Goal: Task Accomplishment & Management: Use online tool/utility

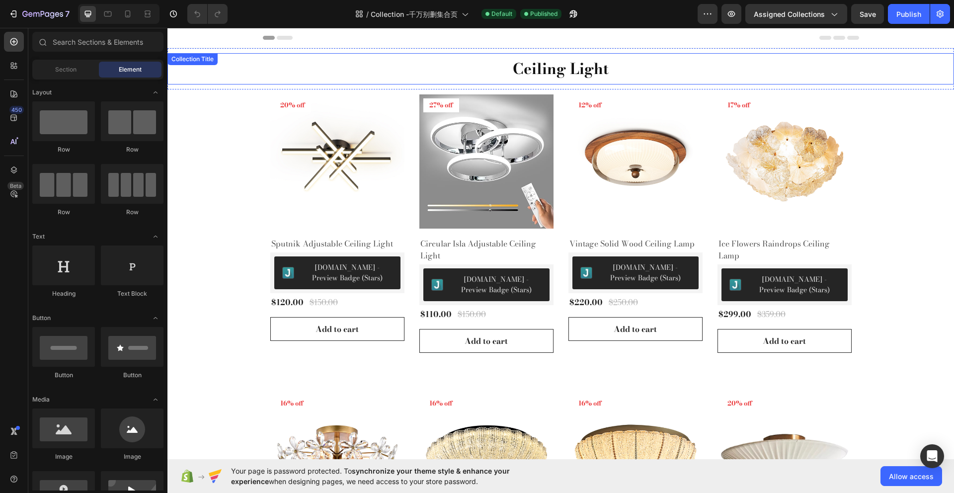
click at [523, 60] on h2 "Ceiling Light" at bounding box center [560, 68] width 787 height 21
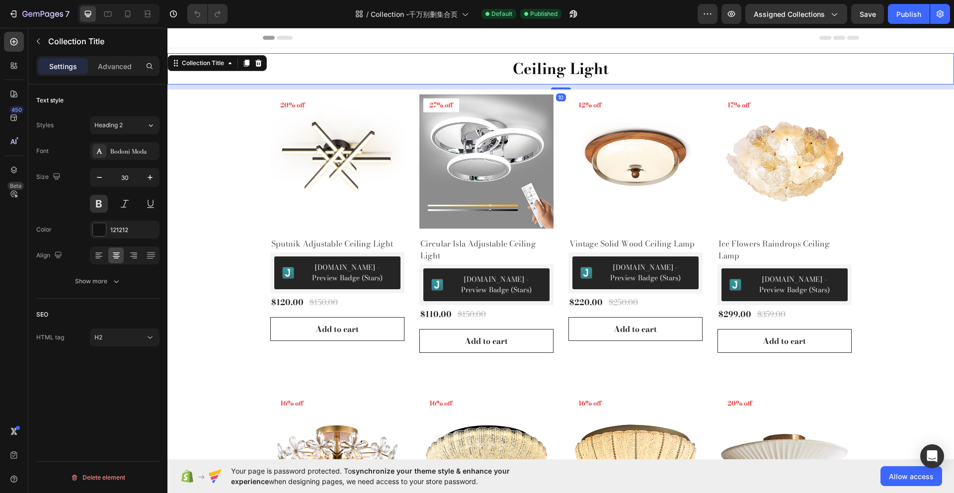
click at [487, 63] on h2 "Ceiling Light" at bounding box center [560, 68] width 787 height 21
click at [111, 76] on div "Settings Advanced" at bounding box center [97, 66] width 123 height 20
click at [118, 66] on p "Advanced" at bounding box center [115, 66] width 34 height 10
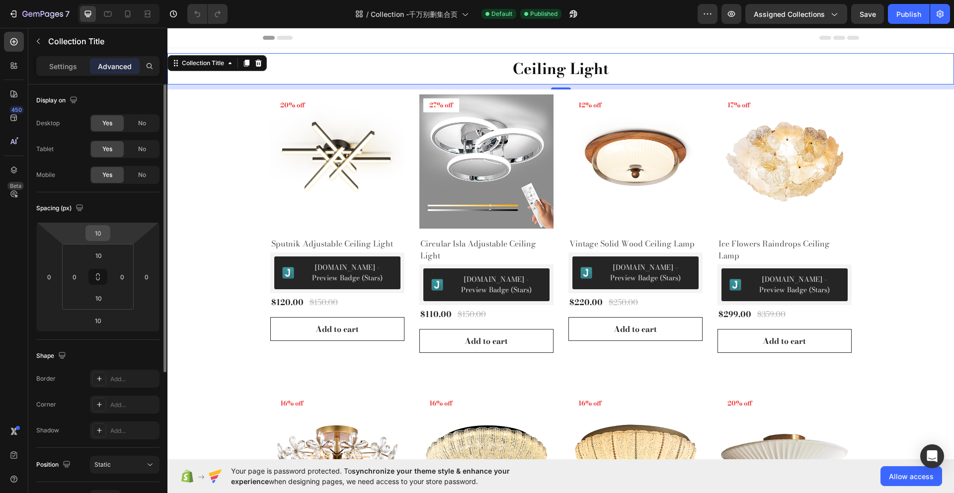
click at [110, 229] on div "10" at bounding box center [97, 233] width 25 height 16
drag, startPoint x: 80, startPoint y: 243, endPoint x: 92, endPoint y: 238, distance: 12.9
click at [82, 0] on html "7 Version history / Collection -千万别删集合页 Default Published Preview Assigned Coll…" at bounding box center [477, 0] width 954 height 0
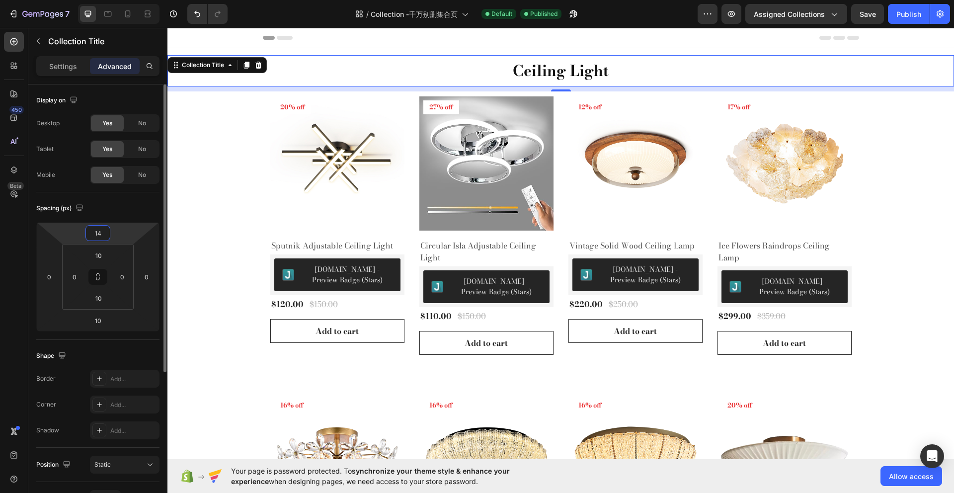
click at [107, 236] on input "14" at bounding box center [98, 233] width 20 height 15
drag, startPoint x: 90, startPoint y: 235, endPoint x: 84, endPoint y: 235, distance: 6.0
click at [84, 235] on div "5 0 10 0" at bounding box center [97, 276] width 123 height 109
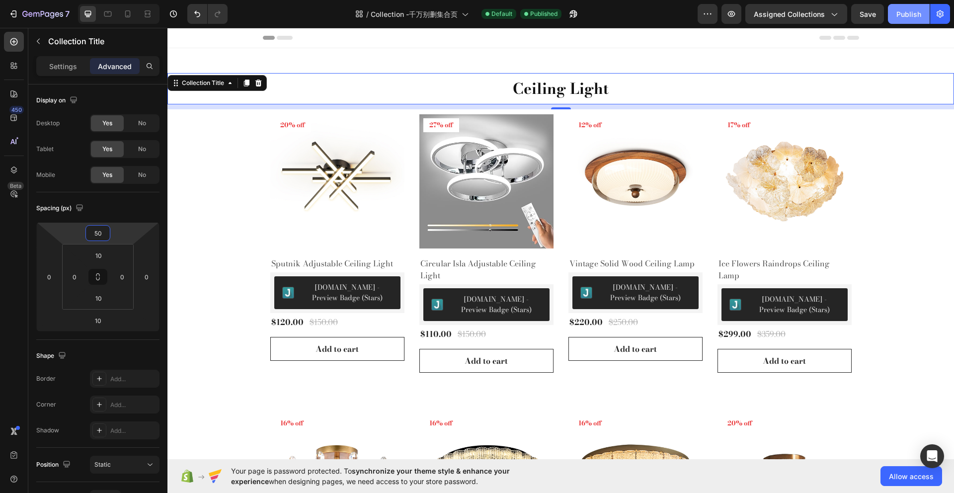
type input "50"
click at [912, 17] on div "Publish" at bounding box center [908, 14] width 25 height 10
click at [104, 236] on input "50" at bounding box center [98, 233] width 20 height 15
click at [79, 0] on html "7 Version history / Collection -千万别删集合页 Default Published Preview Assigned Coll…" at bounding box center [477, 0] width 954 height 0
click at [101, 254] on input "10" at bounding box center [98, 255] width 20 height 15
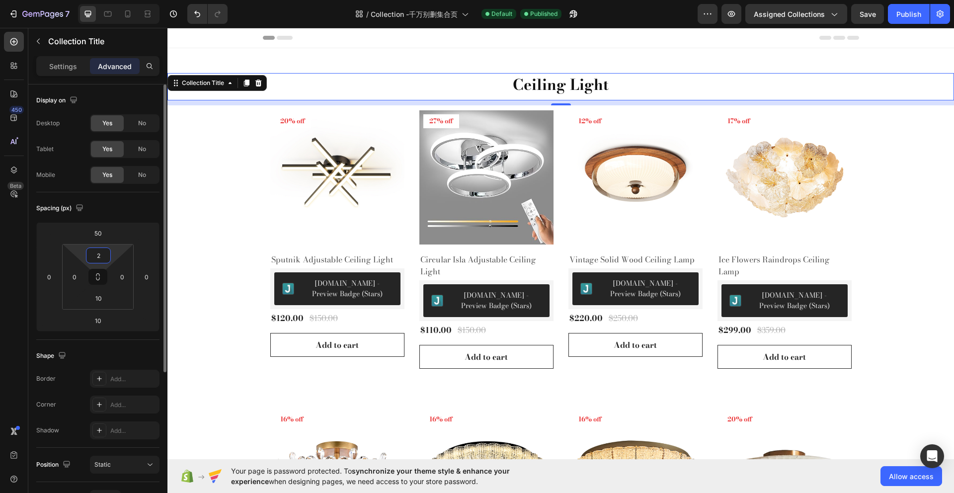
drag, startPoint x: 106, startPoint y: 252, endPoint x: 84, endPoint y: 258, distance: 22.2
click at [84, 258] on div "2 0 10 0" at bounding box center [98, 277] width 72 height 66
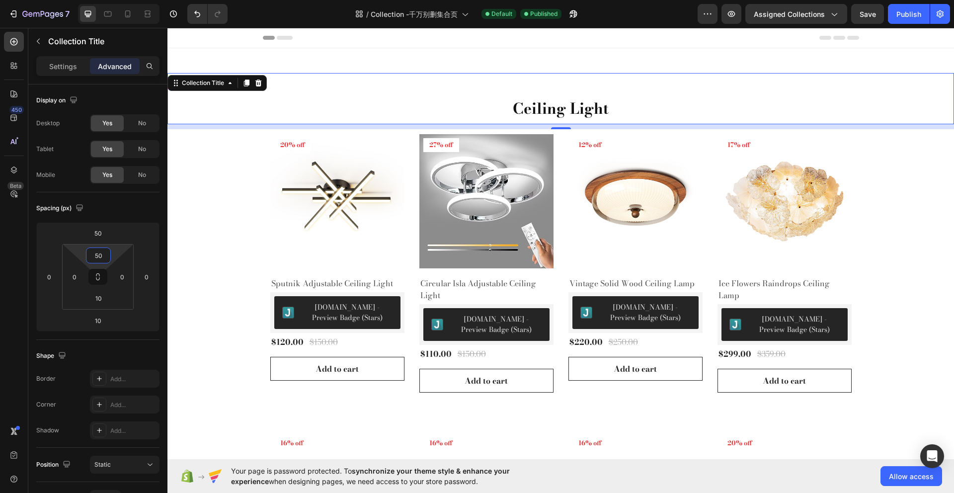
type input "50"
click at [830, 108] on h2 "Ceiling Light" at bounding box center [560, 108] width 787 height 21
click at [564, 89] on div "Ceiling Light Collection Title 10" at bounding box center [560, 98] width 787 height 51
click at [614, 58] on div "Ceiling Light Collection Title 10" at bounding box center [560, 88] width 787 height 81
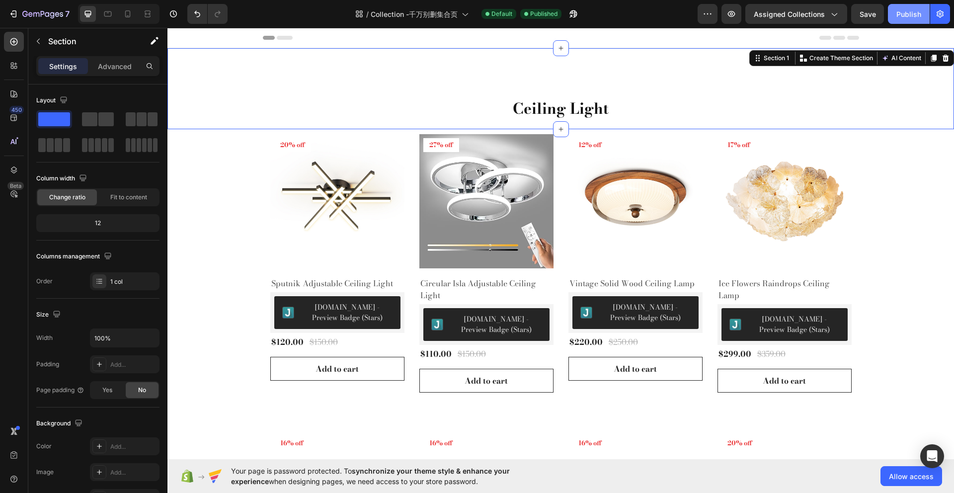
click at [898, 7] on button "Publish" at bounding box center [909, 14] width 42 height 20
click at [903, 11] on button "Publish" at bounding box center [909, 14] width 42 height 20
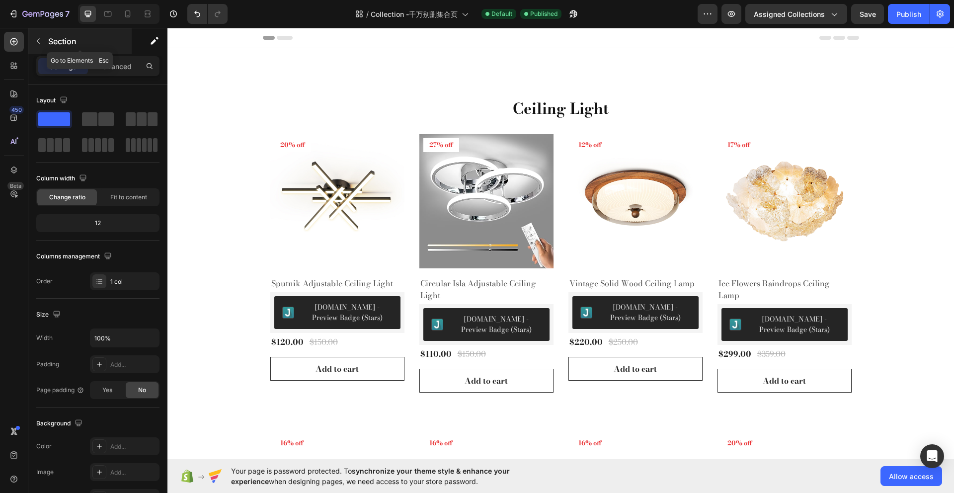
click at [33, 39] on button "button" at bounding box center [38, 41] width 16 height 16
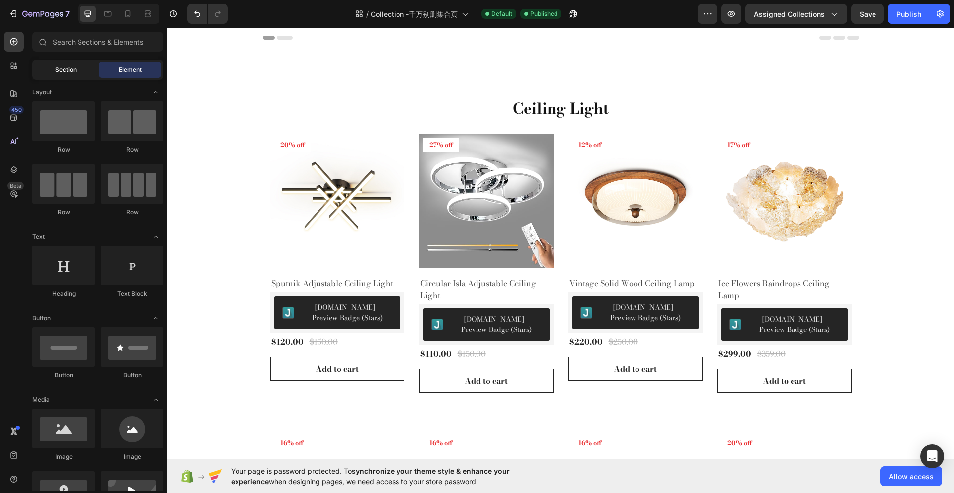
click at [72, 73] on span "Section" at bounding box center [65, 69] width 21 height 9
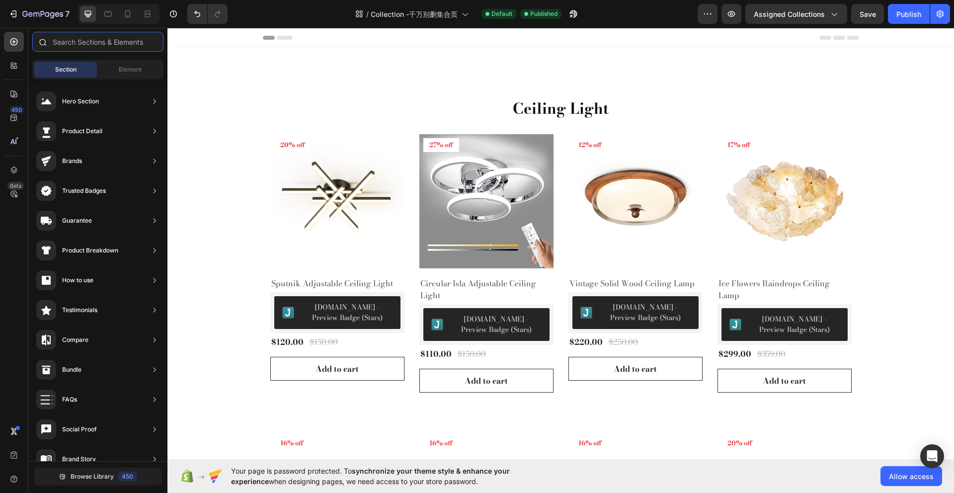
click at [79, 45] on input "text" at bounding box center [97, 42] width 131 height 20
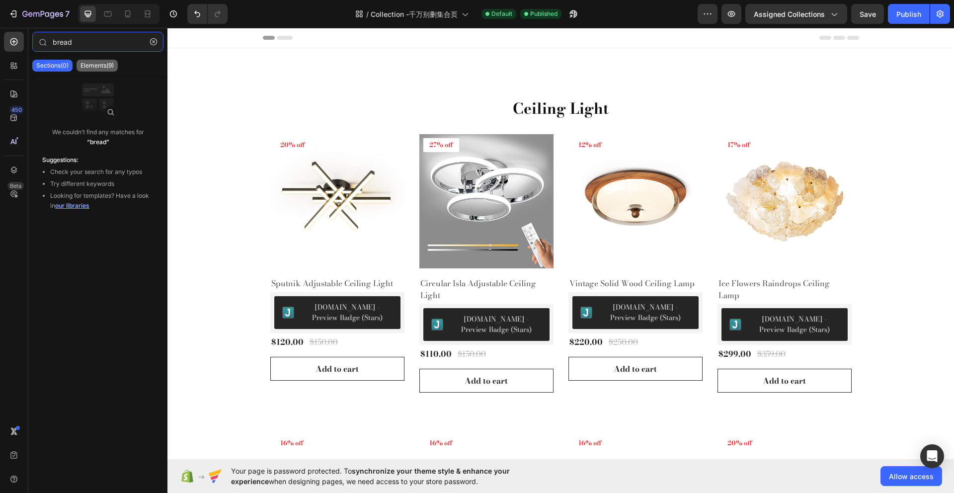
type input "bread"
click at [94, 64] on p "Elements(9)" at bounding box center [96, 66] width 33 height 8
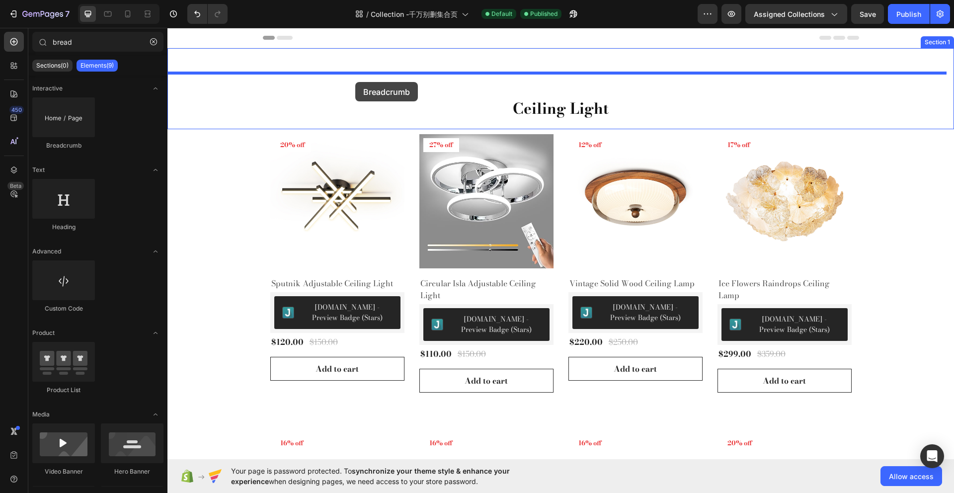
drag, startPoint x: 240, startPoint y: 152, endPoint x: 355, endPoint y: 81, distance: 134.0
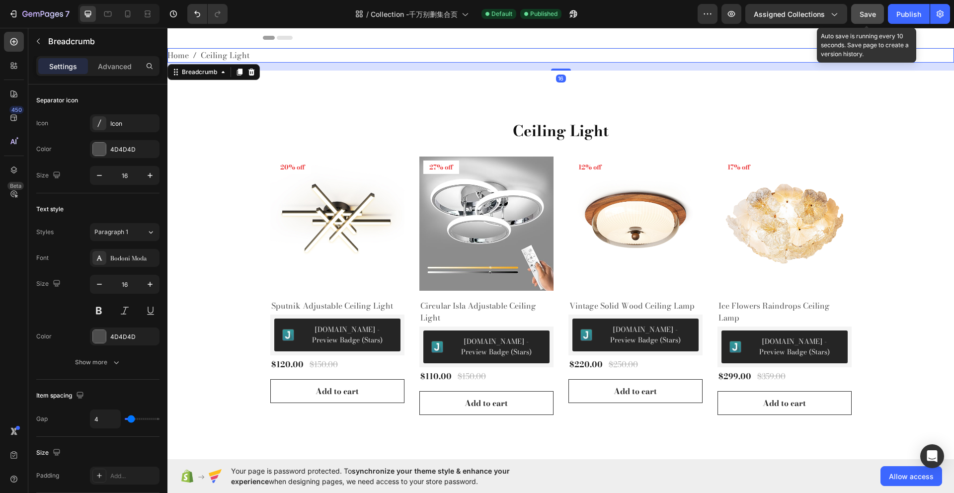
click at [864, 14] on span "Save" at bounding box center [868, 14] width 16 height 8
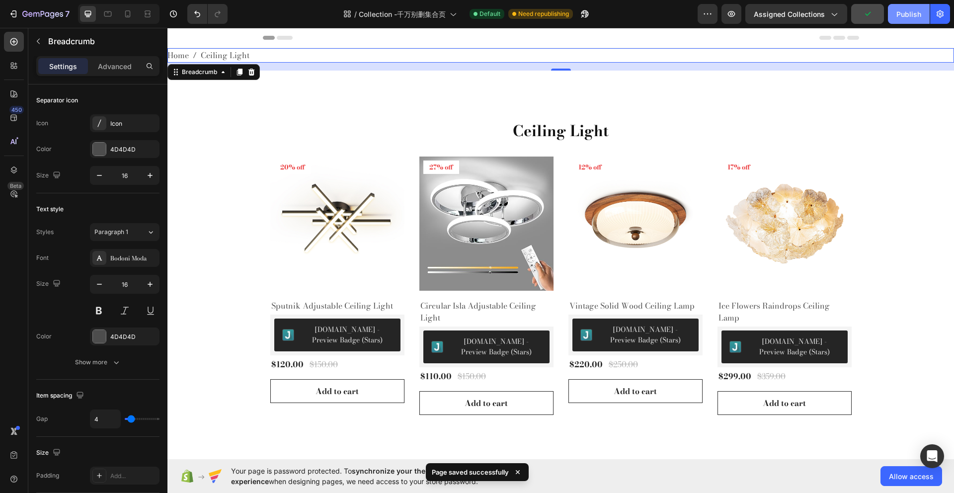
click at [919, 15] on div "Publish" at bounding box center [908, 14] width 25 height 10
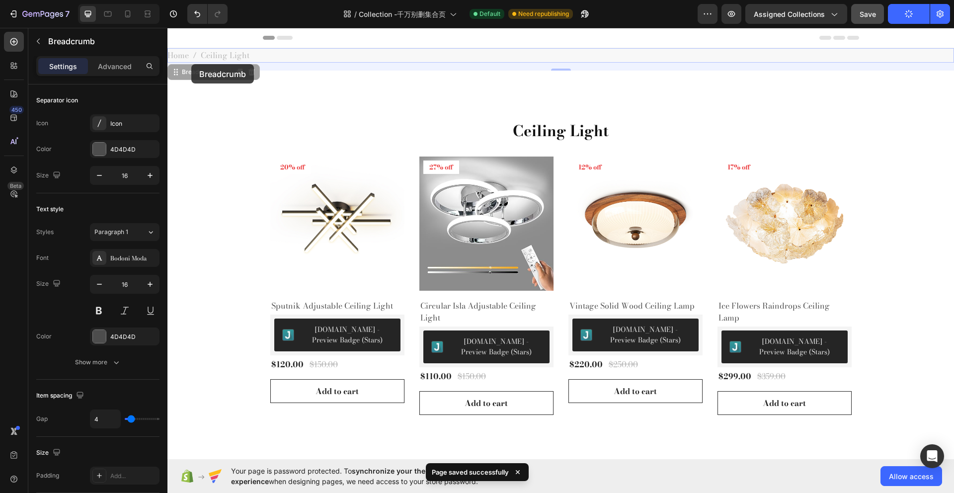
drag, startPoint x: 186, startPoint y: 51, endPoint x: 183, endPoint y: 68, distance: 17.6
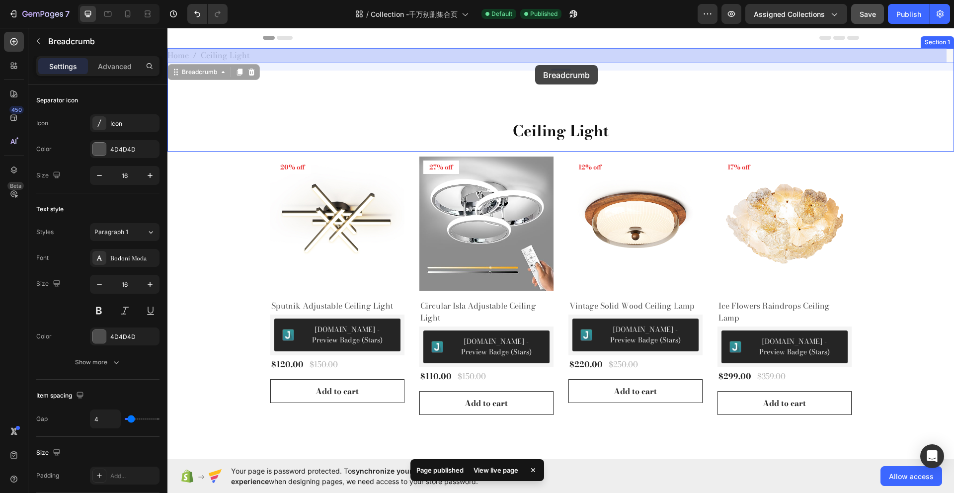
drag, startPoint x: 179, startPoint y: 74, endPoint x: 535, endPoint y: 62, distance: 356.5
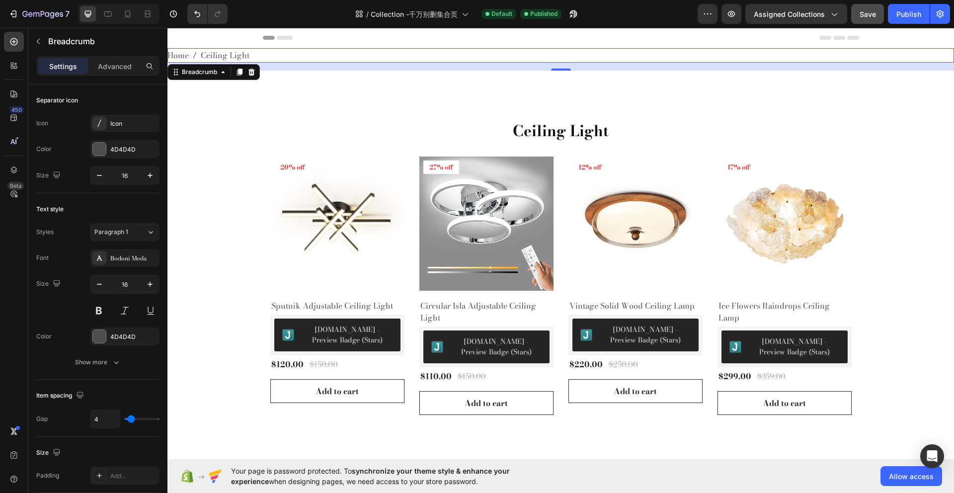
click at [240, 54] on span "Ceiling Light" at bounding box center [225, 55] width 49 height 14
click at [108, 72] on div "Advanced" at bounding box center [115, 66] width 50 height 16
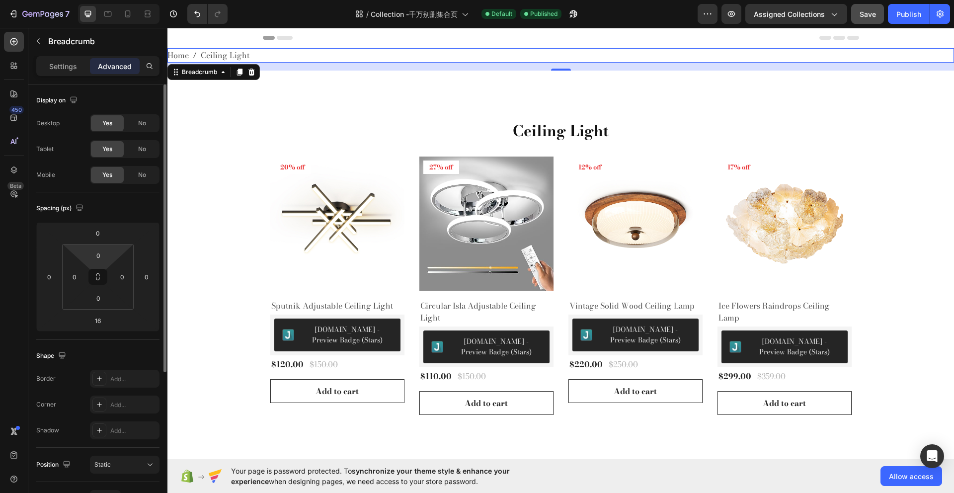
click at [110, 0] on html "7 Version history / Collection -千万别删集合页 Default Published Preview Assigned Coll…" at bounding box center [477, 0] width 954 height 0
click at [105, 236] on input "0" at bounding box center [98, 233] width 20 height 15
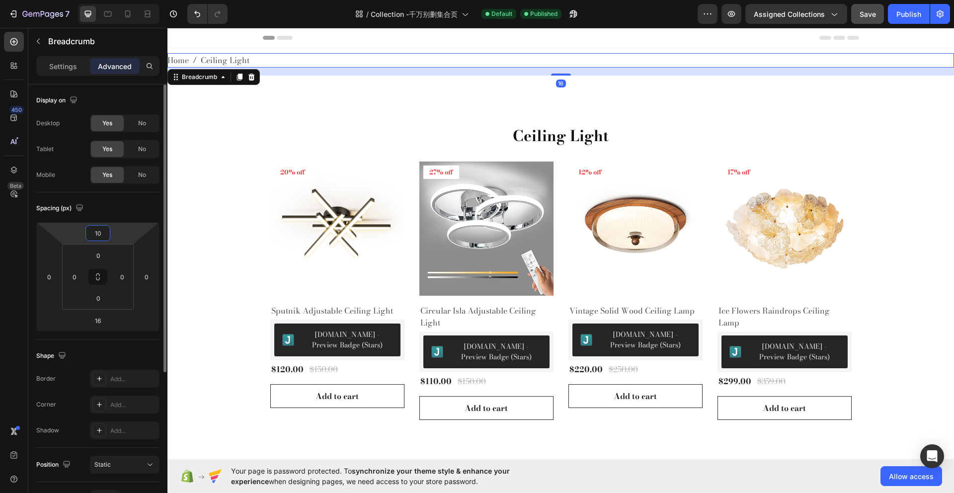
type input "100"
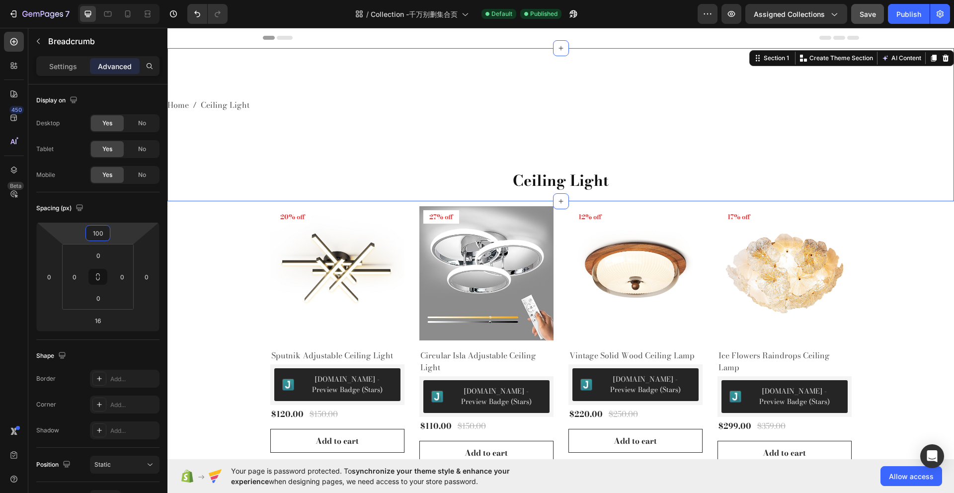
click at [523, 81] on div "Home Ceiling Light Breadcrumb Ceiling Light Collection Title" at bounding box center [560, 124] width 787 height 153
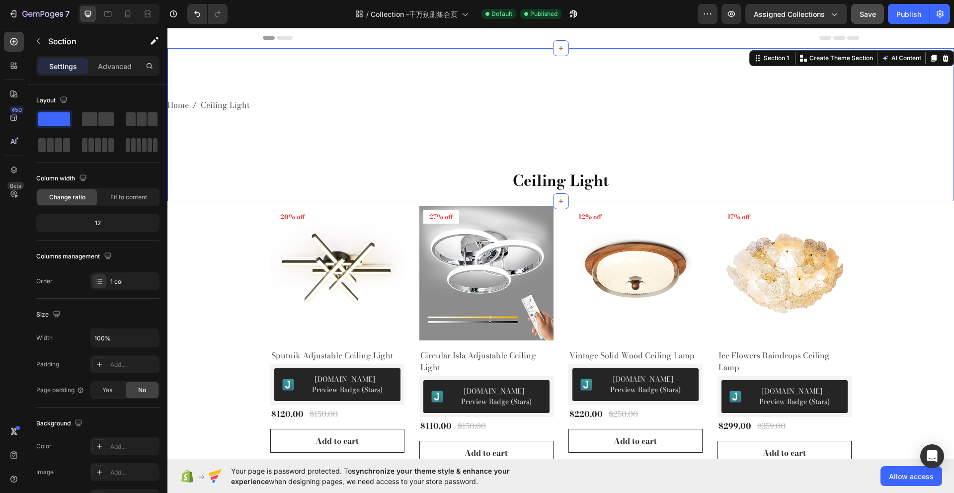
click at [503, 134] on div "Home Ceiling Light Breadcrumb Ceiling Light Collection Title" at bounding box center [560, 124] width 787 height 153
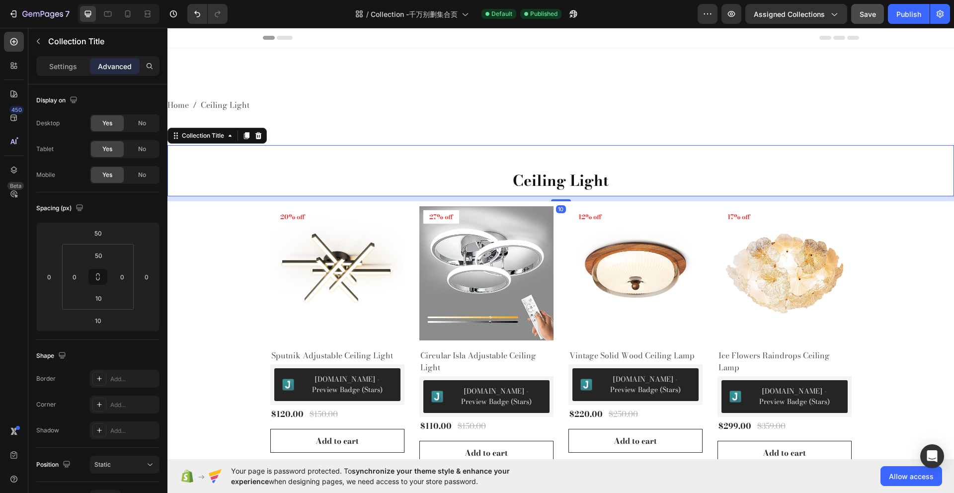
click at [547, 174] on h2 "Ceiling Light" at bounding box center [560, 180] width 787 height 21
click at [546, 159] on div "Ceiling Light Collection Title 10" at bounding box center [560, 170] width 787 height 51
click at [361, 120] on div "Home Ceiling Light Breadcrumb Ceiling Light Collection Title 10" at bounding box center [560, 124] width 787 height 153
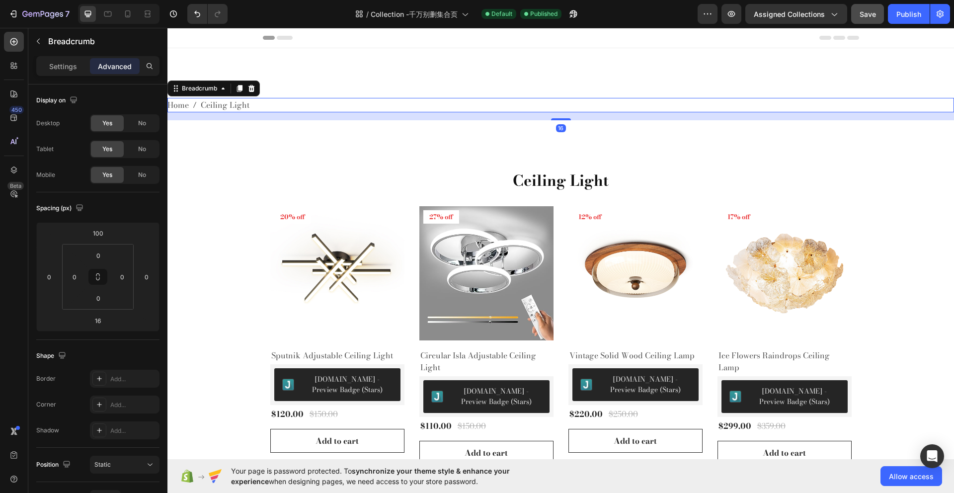
drag, startPoint x: 273, startPoint y: 99, endPoint x: 257, endPoint y: 99, distance: 15.9
click at [269, 99] on nav "Home Ceiling Light" at bounding box center [560, 105] width 787 height 14
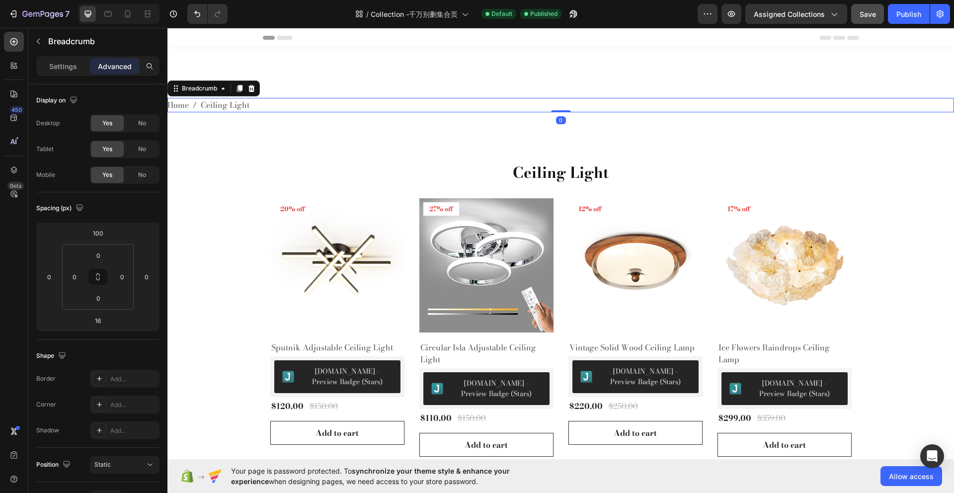
drag, startPoint x: 555, startPoint y: 118, endPoint x: 552, endPoint y: 105, distance: 12.7
click at [552, 105] on div "Home Ceiling Light Breadcrumb 0" at bounding box center [560, 105] width 787 height 14
type input "0"
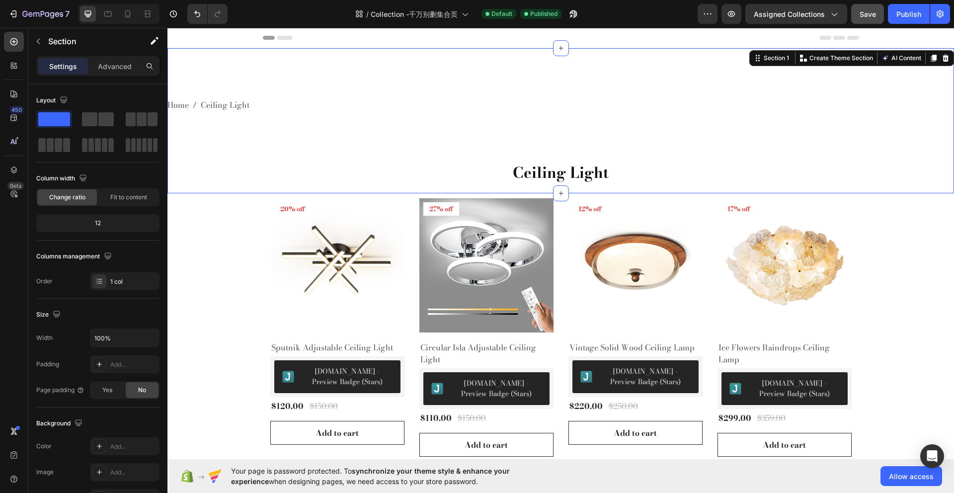
click at [540, 132] on div "Home Ceiling Light Breadcrumb Ceiling Light Collection Title" at bounding box center [560, 120] width 787 height 145
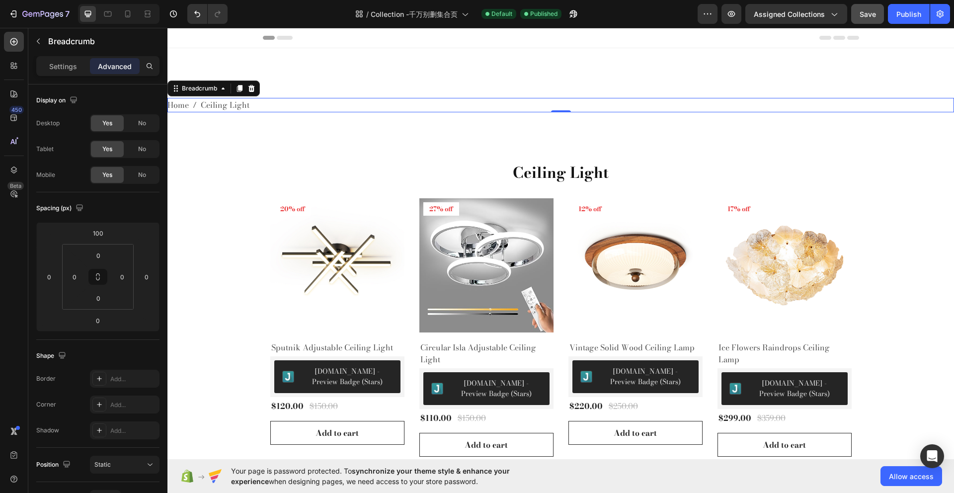
click at [228, 99] on span "Ceiling Light" at bounding box center [225, 105] width 49 height 14
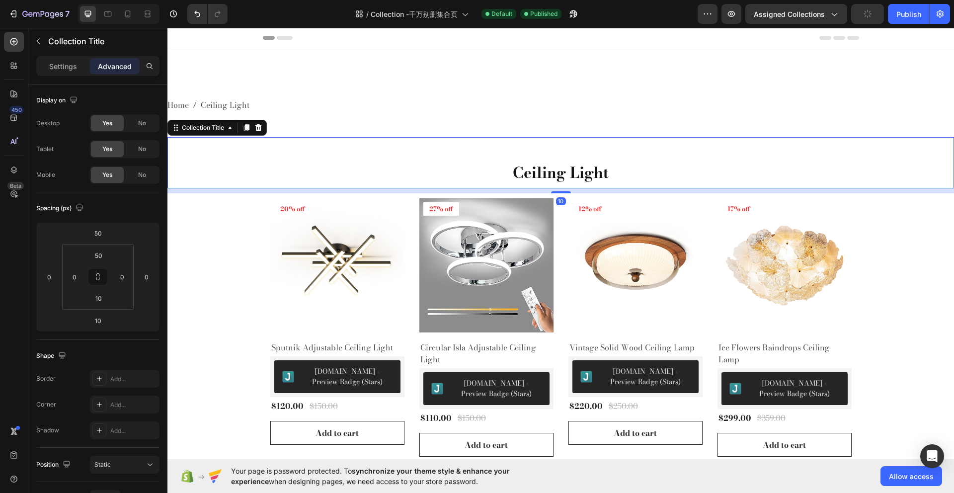
click at [505, 169] on h2 "Ceiling Light" at bounding box center [560, 172] width 787 height 21
click at [178, 103] on span "Home" at bounding box center [177, 105] width 21 height 14
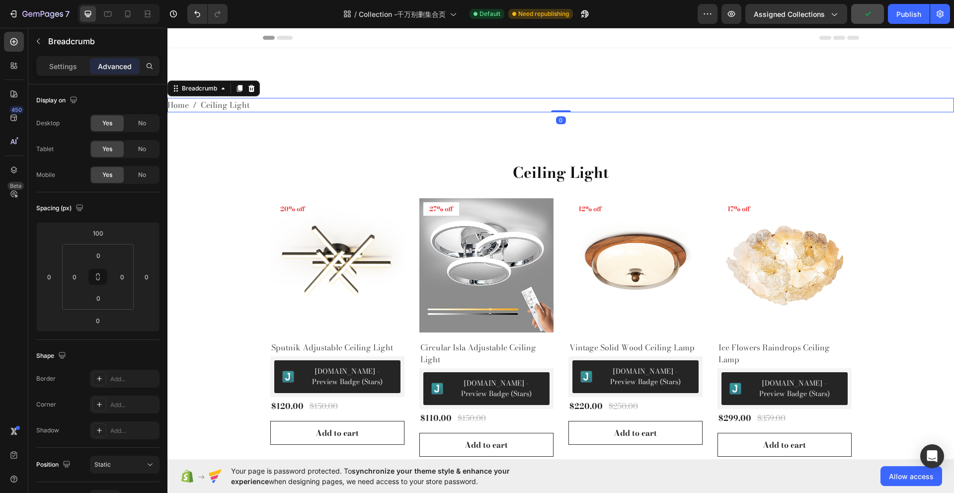
click at [28, 60] on div "Settings Advanced" at bounding box center [97, 70] width 139 height 28
click at [58, 64] on p "Settings" at bounding box center [63, 66] width 28 height 10
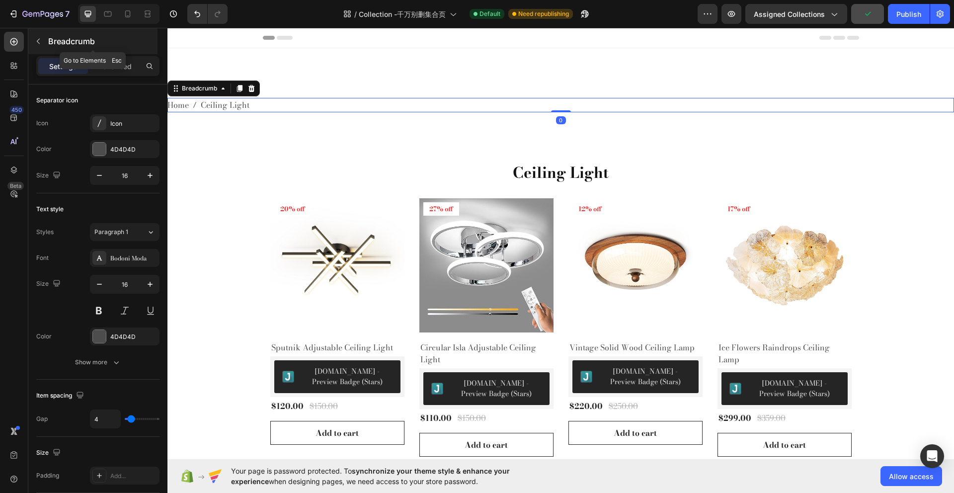
click at [43, 43] on button "button" at bounding box center [38, 41] width 16 height 16
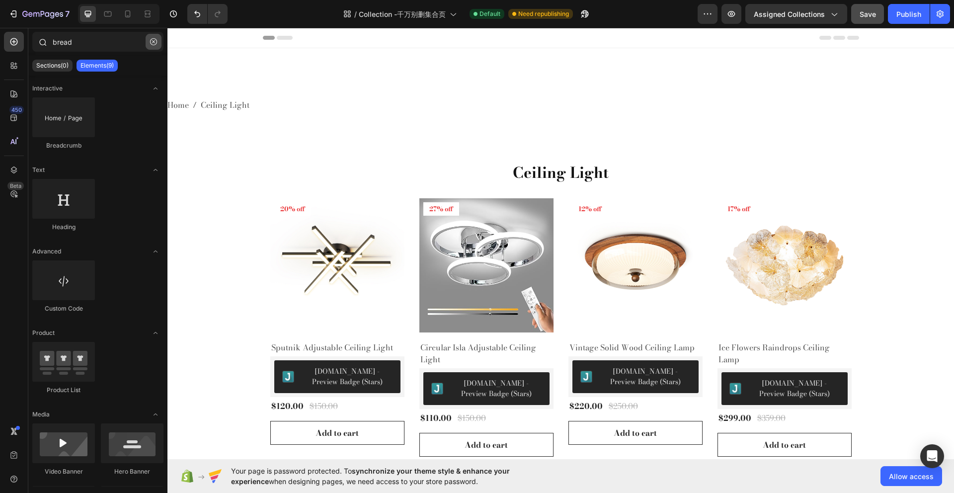
click at [153, 39] on icon "button" at bounding box center [153, 41] width 7 height 7
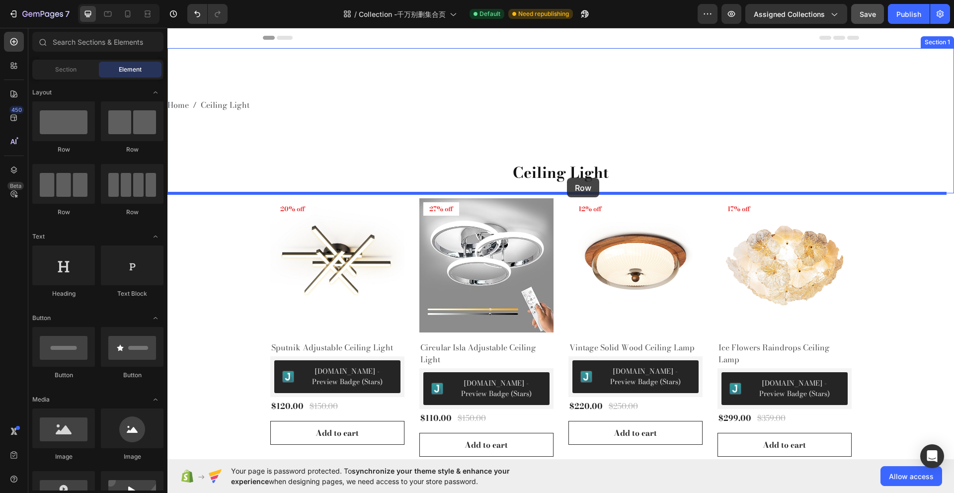
drag, startPoint x: 247, startPoint y: 157, endPoint x: 569, endPoint y: 179, distance: 322.3
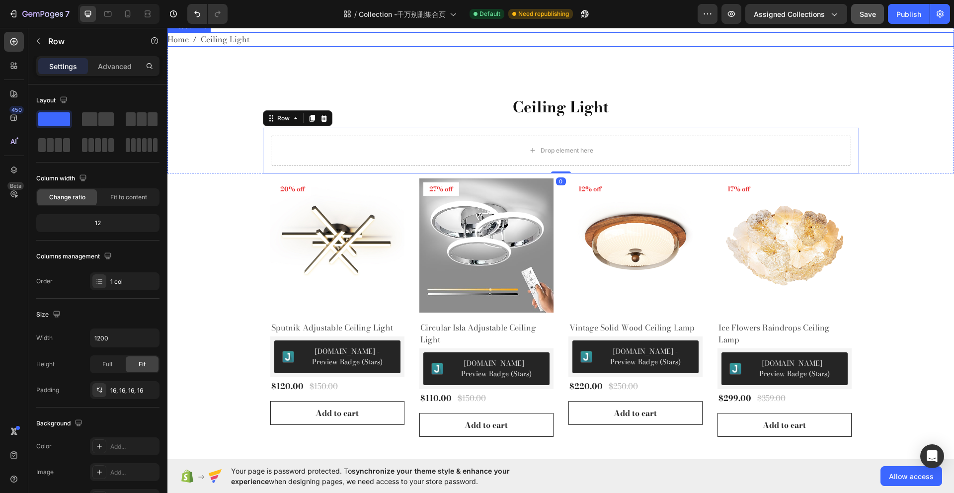
scroll to position [73, 0]
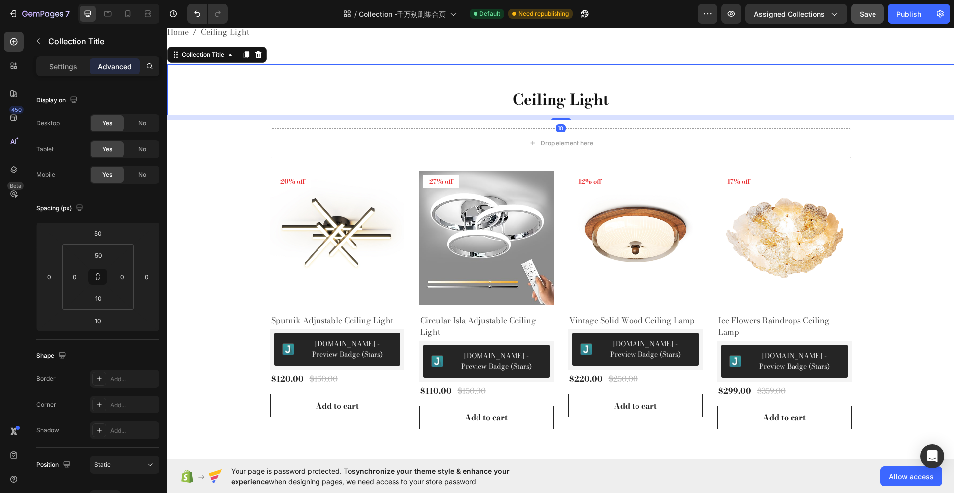
click at [548, 95] on h2 "Ceiling Light" at bounding box center [560, 99] width 787 height 21
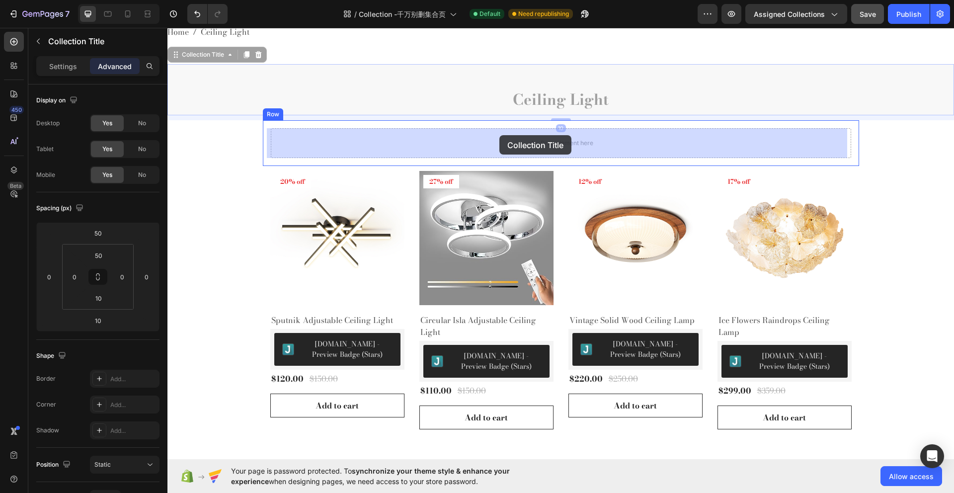
drag, startPoint x: 172, startPoint y: 60, endPoint x: 501, endPoint y: 136, distance: 338.1
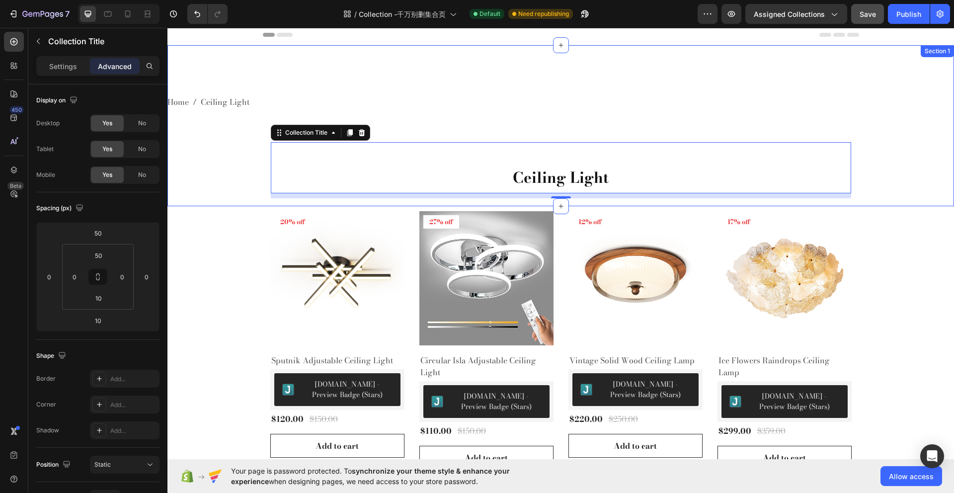
scroll to position [0, 0]
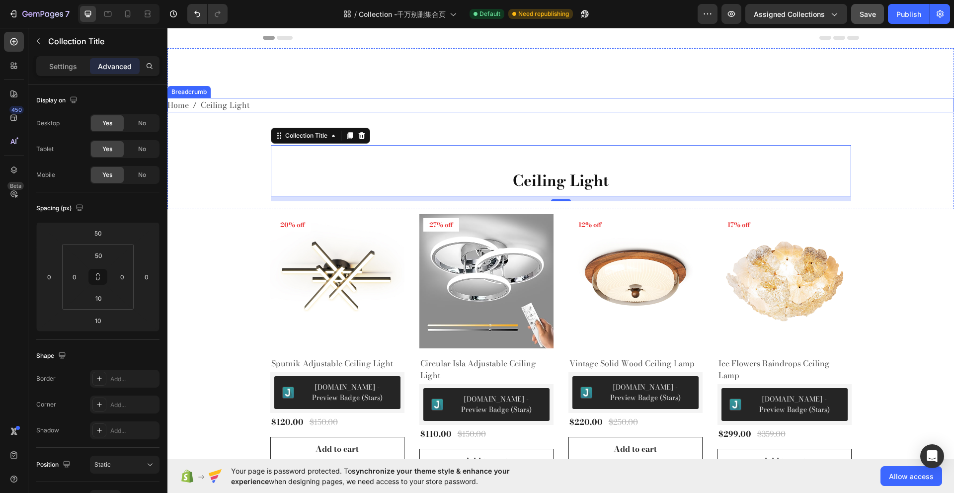
click at [218, 99] on span "Ceiling Light" at bounding box center [225, 105] width 49 height 14
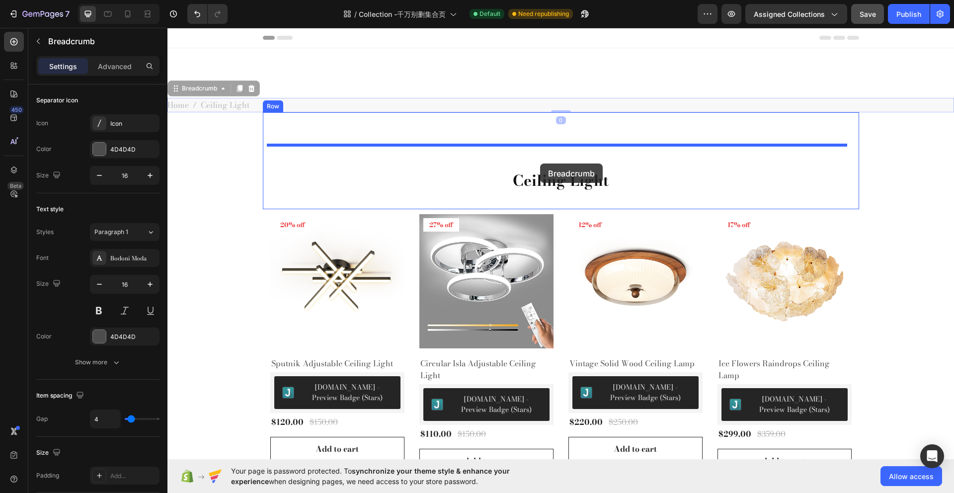
drag, startPoint x: 177, startPoint y: 88, endPoint x: 550, endPoint y: 159, distance: 378.7
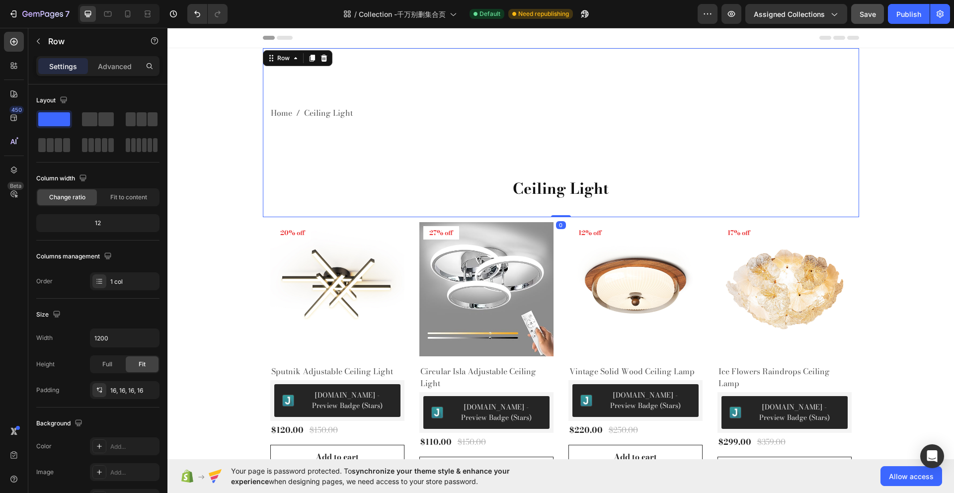
click at [419, 128] on div "Home Ceiling Light Breadcrumb Ceiling Light Collection Title" at bounding box center [561, 132] width 580 height 153
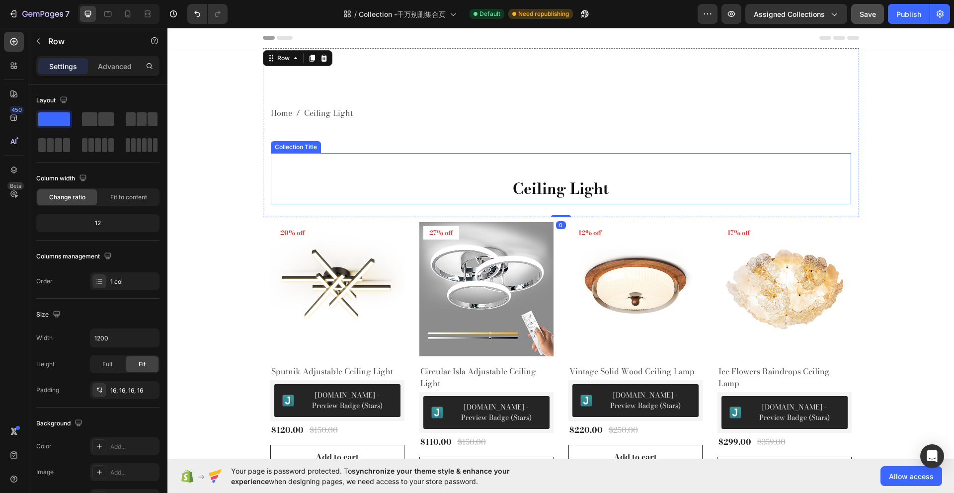
click at [545, 174] on div "Ceiling Light Collection Title" at bounding box center [561, 178] width 580 height 51
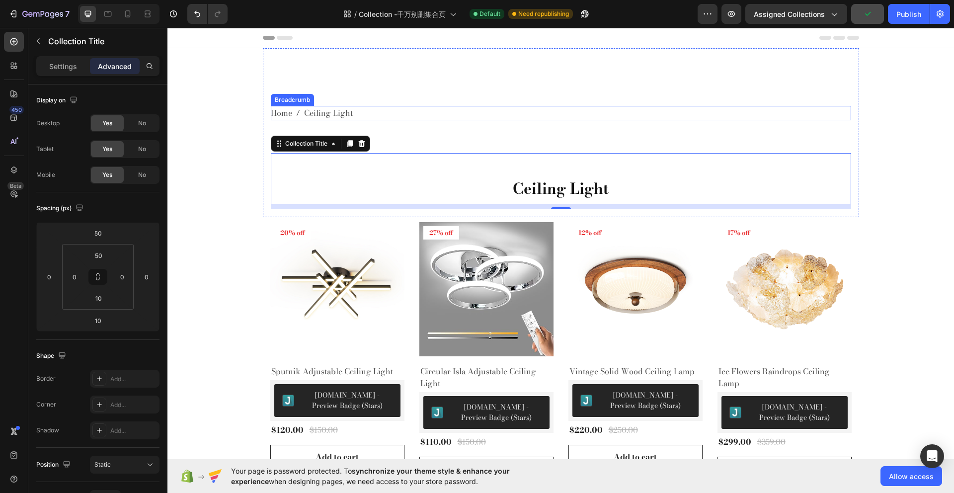
click at [325, 111] on span "Ceiling Light" at bounding box center [328, 113] width 49 height 14
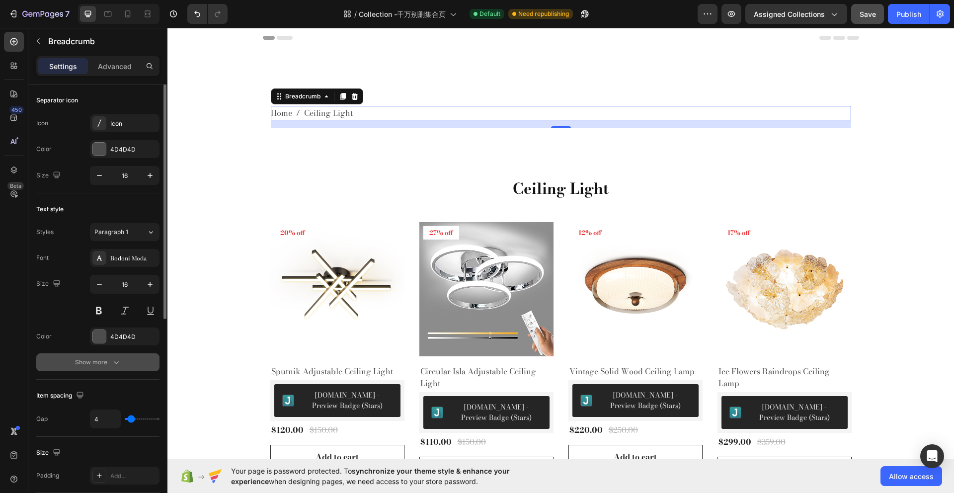
click at [95, 361] on div "Show more" at bounding box center [98, 362] width 46 height 10
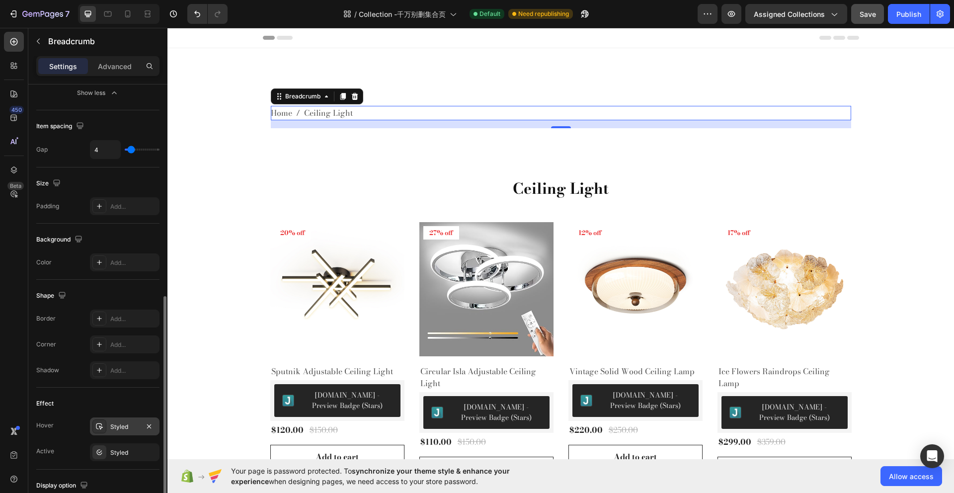
scroll to position [481, 0]
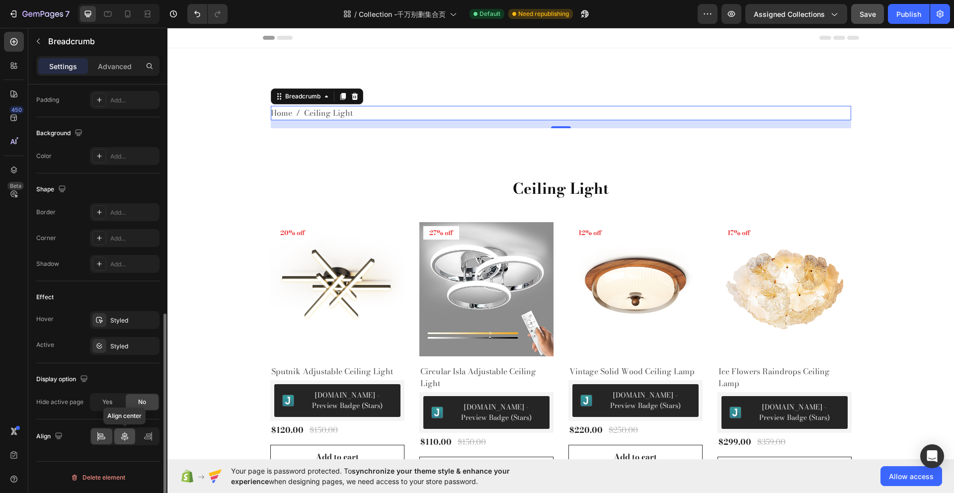
click at [120, 438] on icon at bounding box center [125, 436] width 10 height 10
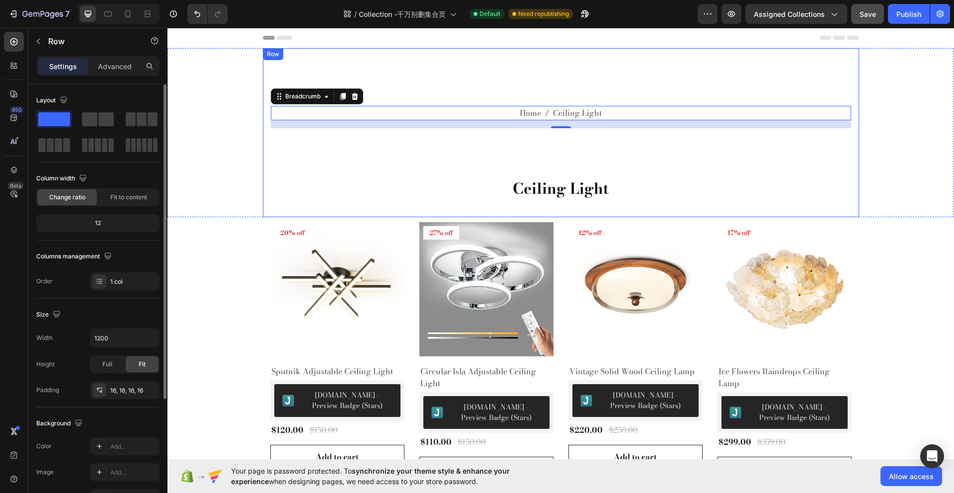
click at [532, 135] on div "Home Ceiling Light Breadcrumb 16 Ceiling Light Collection Title" at bounding box center [561, 132] width 580 height 153
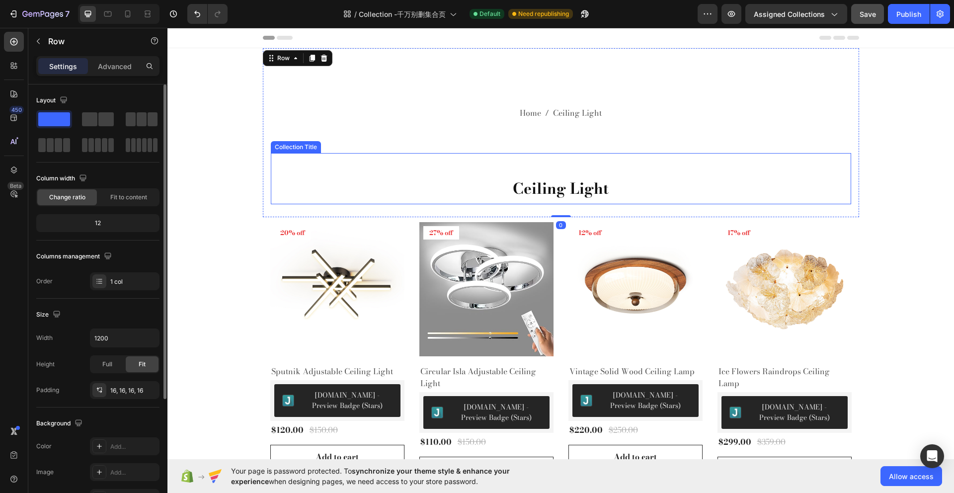
click at [536, 163] on div "Ceiling Light Collection Title" at bounding box center [561, 178] width 580 height 51
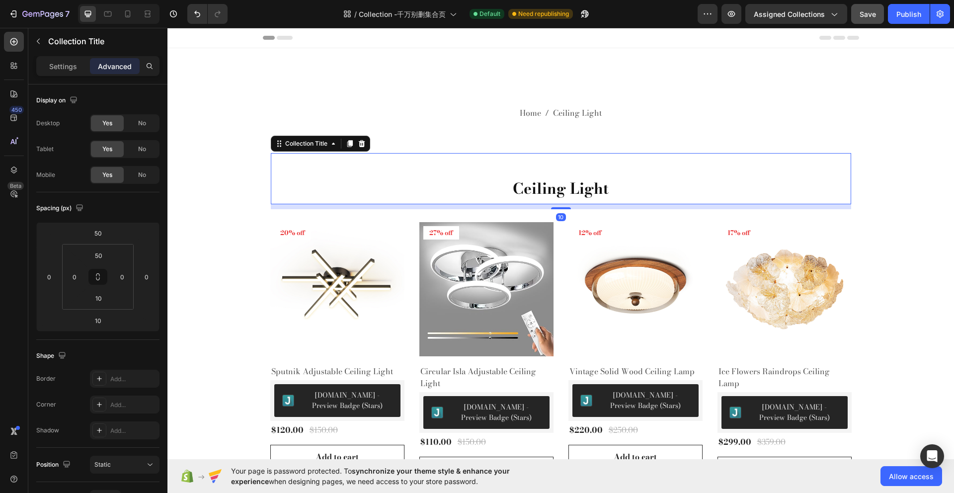
click at [540, 168] on div "Ceiling Light Collection Title 10" at bounding box center [561, 178] width 580 height 51
click at [68, 69] on p "Settings" at bounding box center [63, 66] width 28 height 10
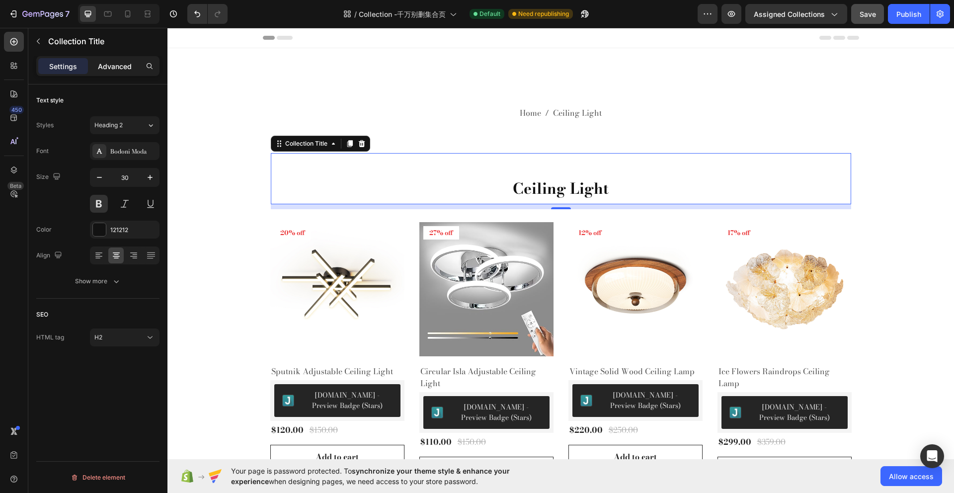
click at [102, 64] on p "Advanced" at bounding box center [115, 66] width 34 height 10
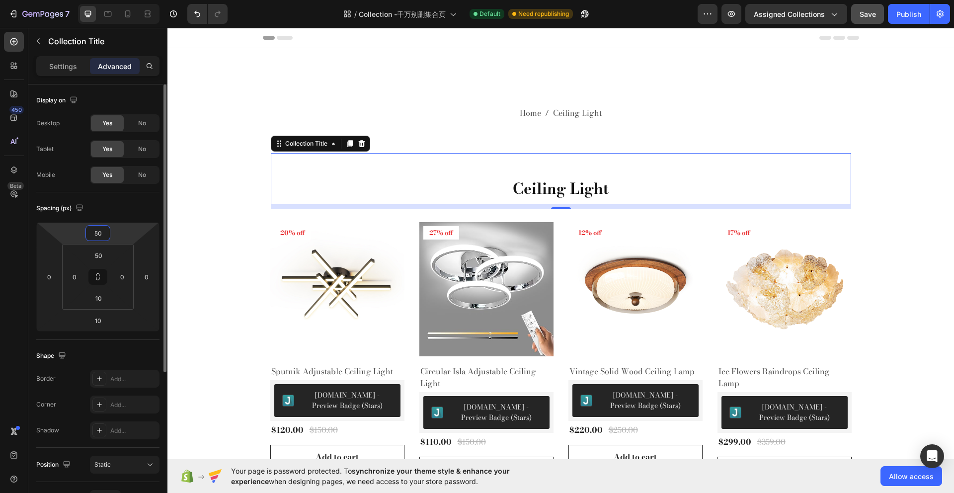
click at [103, 234] on input "50" at bounding box center [98, 233] width 20 height 15
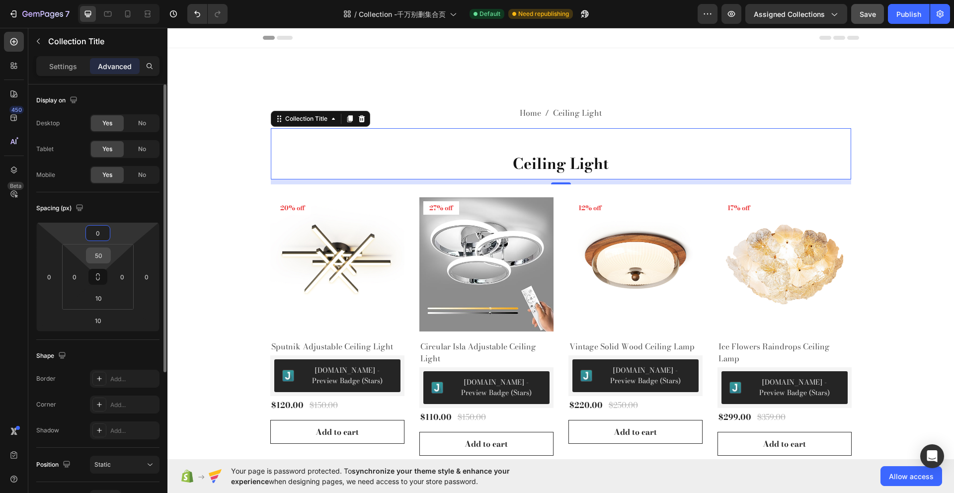
type input "0"
click at [104, 254] on input "50" at bounding box center [98, 255] width 20 height 15
type input "0"
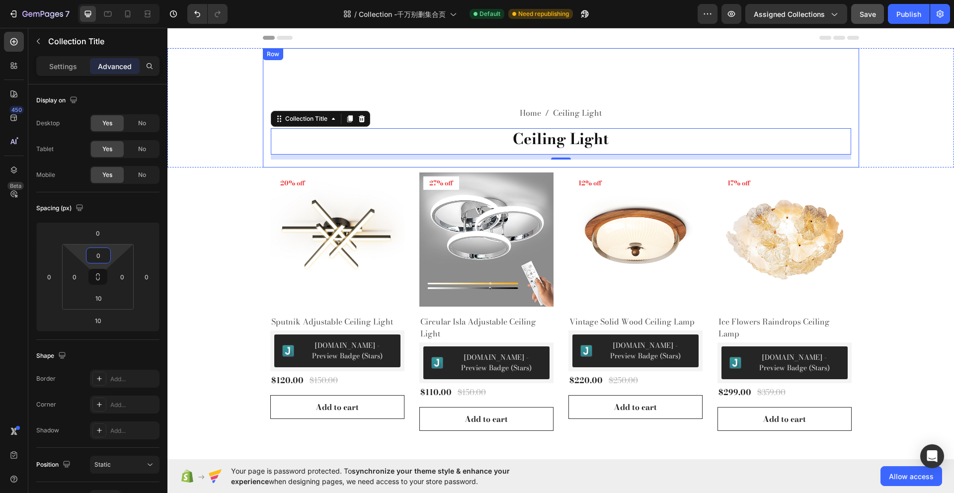
click at [684, 98] on div "Home Ceiling Light Breadcrumb Ceiling Light Collection Title 10" at bounding box center [561, 107] width 580 height 103
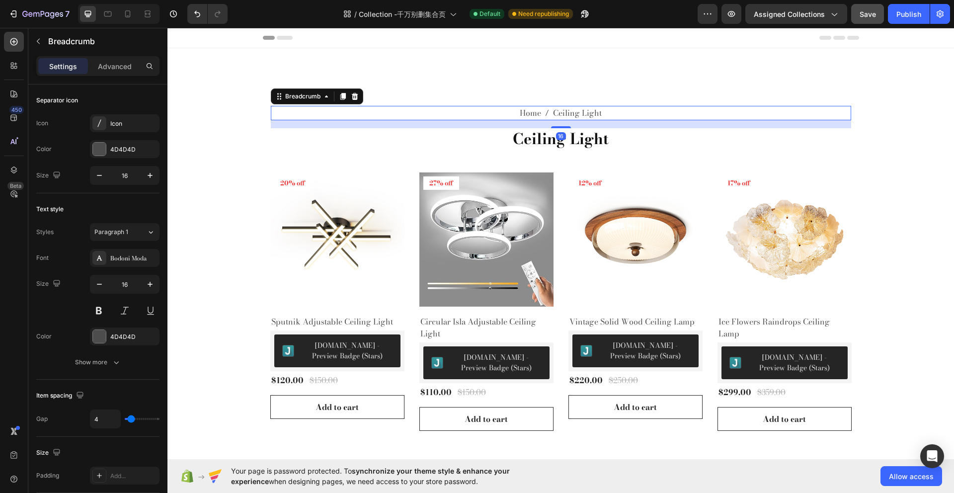
click at [563, 115] on span "Ceiling Light" at bounding box center [577, 113] width 49 height 14
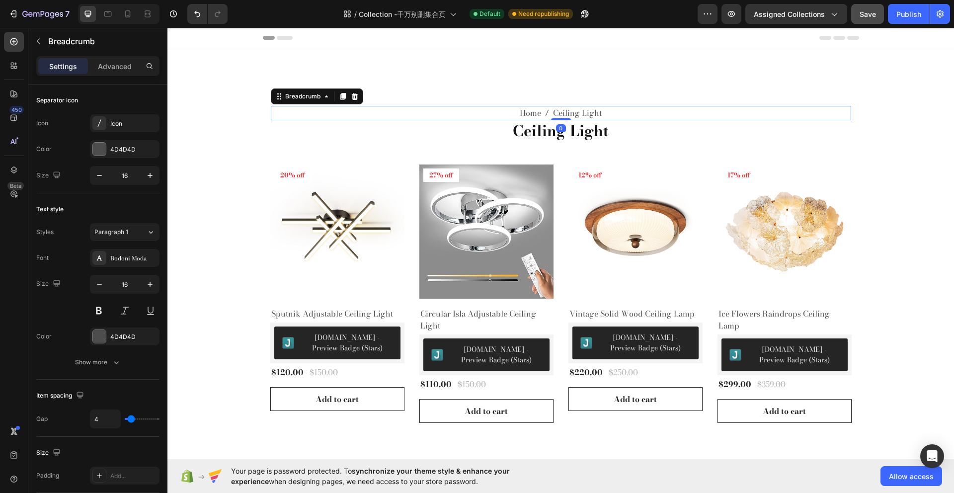
drag, startPoint x: 561, startPoint y: 127, endPoint x: 558, endPoint y: 113, distance: 13.6
click at [558, 113] on div "Home Ceiling Light Breadcrumb 0" at bounding box center [561, 113] width 580 height 14
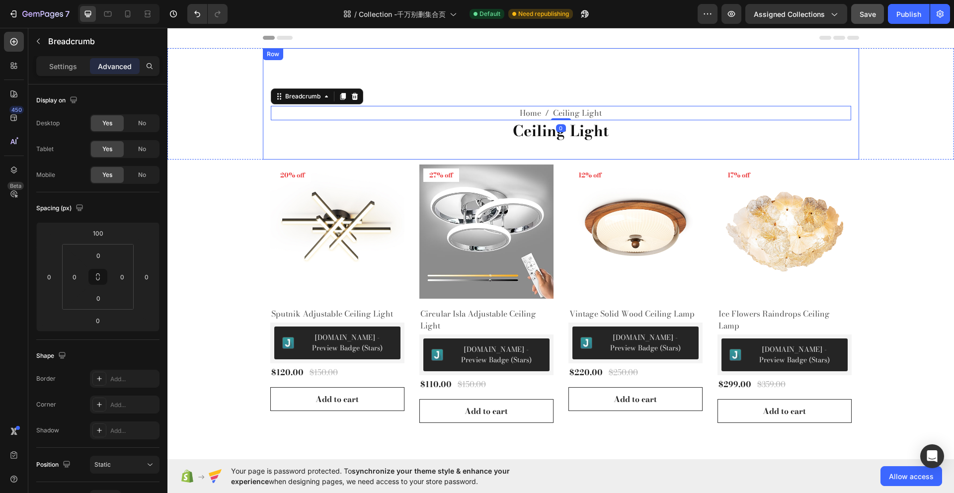
click at [634, 79] on div "Home Ceiling Light Breadcrumb 0 Ceiling Light Collection Title" at bounding box center [561, 103] width 580 height 95
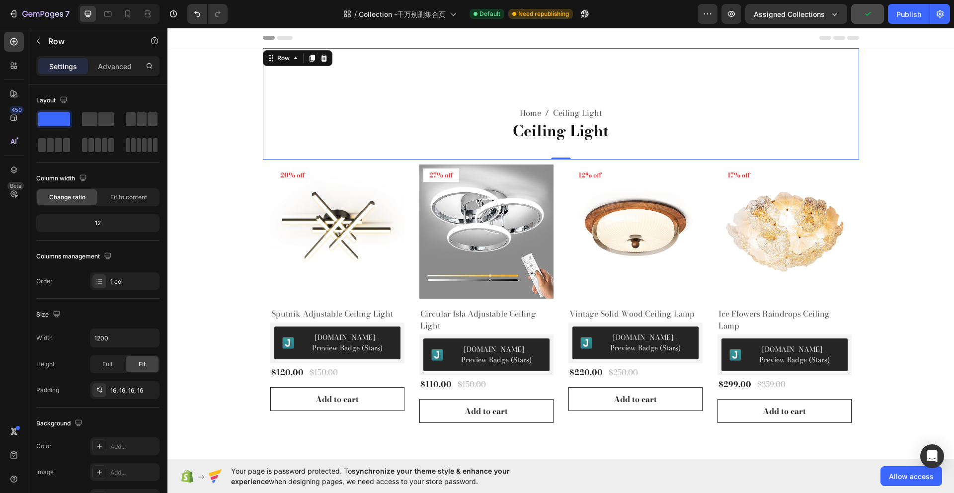
click at [559, 152] on div "Home Ceiling Light Breadcrumb Ceiling Light Collection Title Row 0" at bounding box center [561, 103] width 596 height 111
click at [623, 70] on div "Home Ceiling Light Breadcrumb Ceiling Light Collection Title" at bounding box center [561, 103] width 580 height 95
click at [447, 65] on div "Home Ceiling Light Breadcrumb Ceiling Light Collection Title" at bounding box center [561, 103] width 580 height 95
click at [911, 14] on div "Publish" at bounding box center [908, 14] width 25 height 10
click at [555, 111] on span "Ceiling Light" at bounding box center [577, 113] width 49 height 14
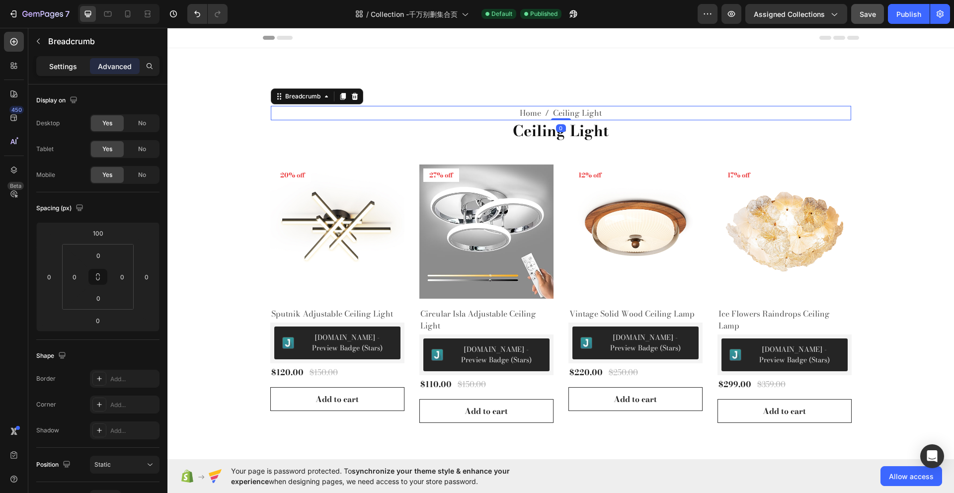
click at [73, 74] on div "Settings" at bounding box center [63, 66] width 50 height 16
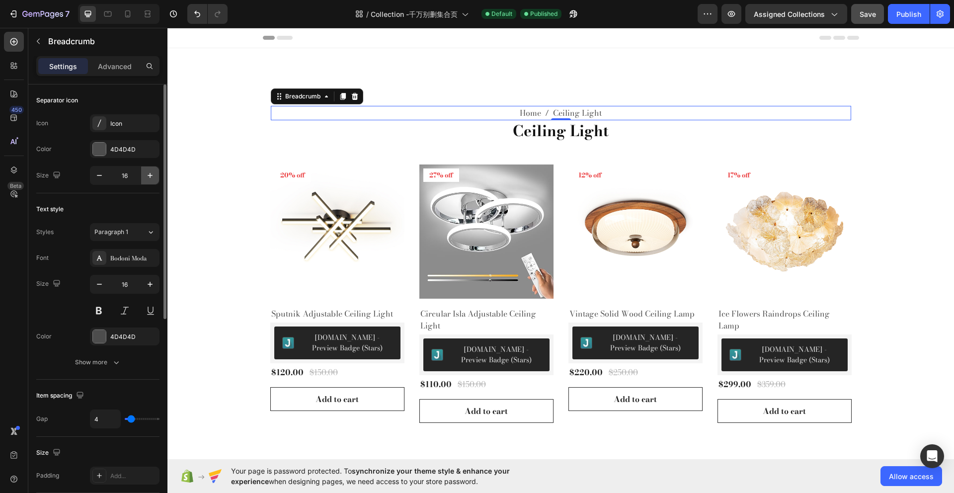
click at [150, 179] on icon "button" at bounding box center [150, 175] width 10 height 10
click at [92, 177] on button "button" at bounding box center [99, 175] width 18 height 18
type input "16"
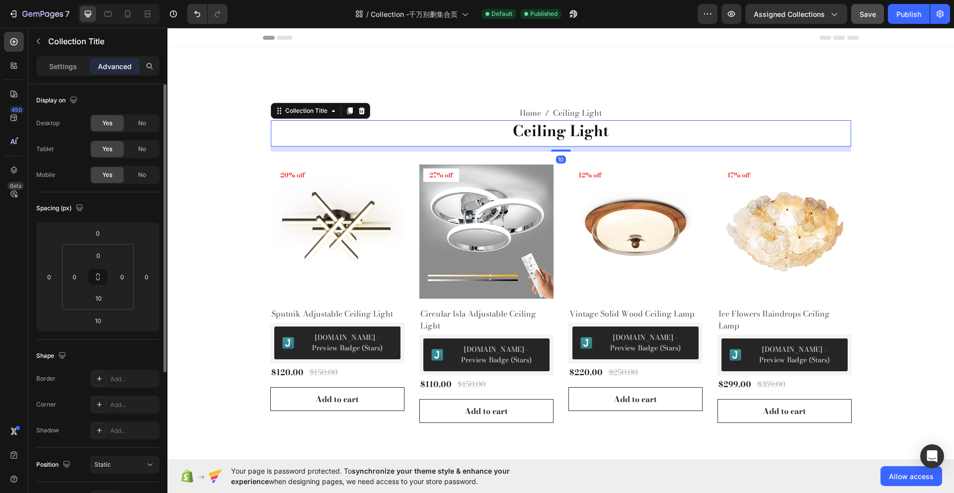
click at [565, 139] on h2 "Ceiling Light" at bounding box center [561, 130] width 580 height 21
click at [73, 63] on p "Settings" at bounding box center [63, 66] width 28 height 10
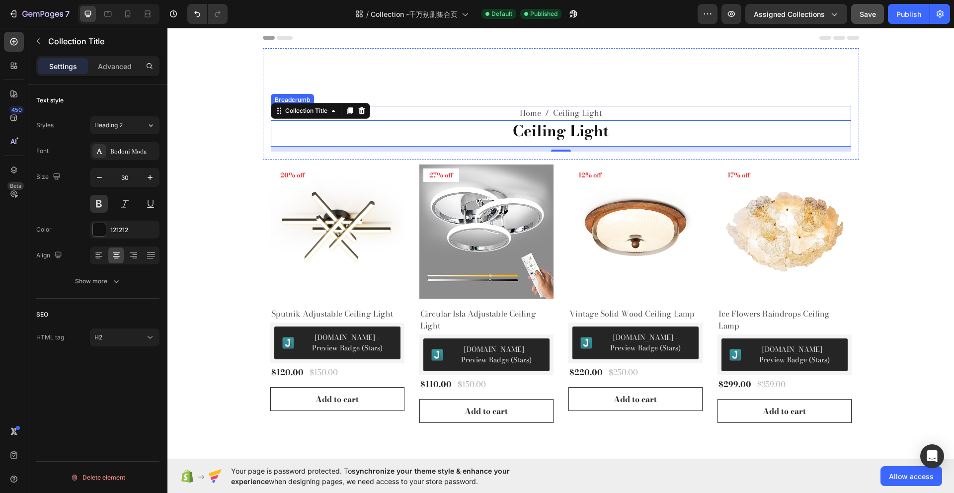
click at [553, 115] on span "Ceiling Light" at bounding box center [577, 113] width 49 height 14
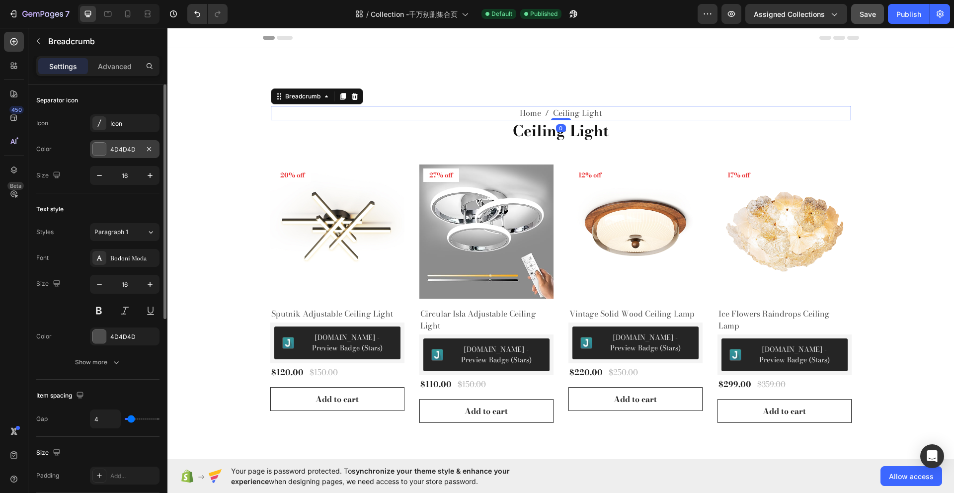
click at [119, 151] on div "4D4D4D" at bounding box center [124, 149] width 29 height 9
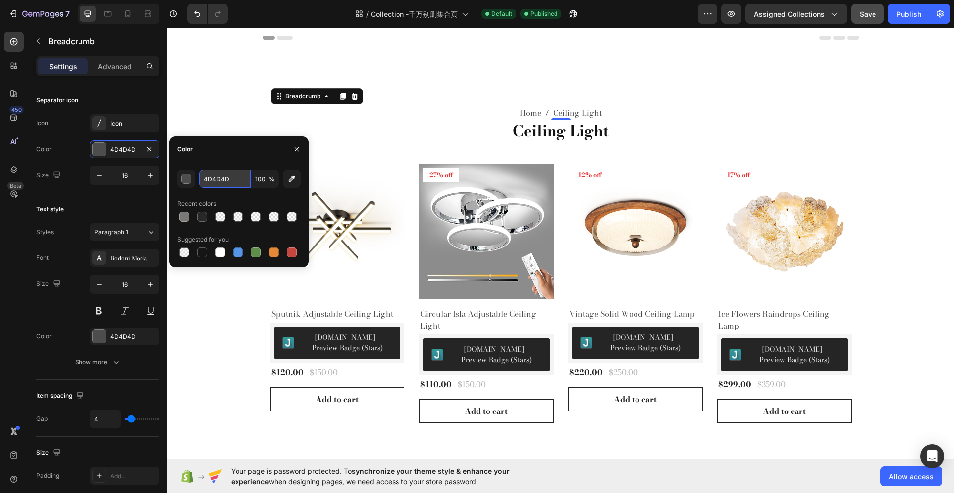
click at [238, 173] on input "4D4D4D" at bounding box center [225, 179] width 52 height 18
drag, startPoint x: 236, startPoint y: 178, endPoint x: 158, endPoint y: 176, distance: 77.5
click at [158, 176] on div "450 Beta Sections(0) Elements(88) Section Element Hero Section Product Detail B…" at bounding box center [83, 260] width 167 height 465
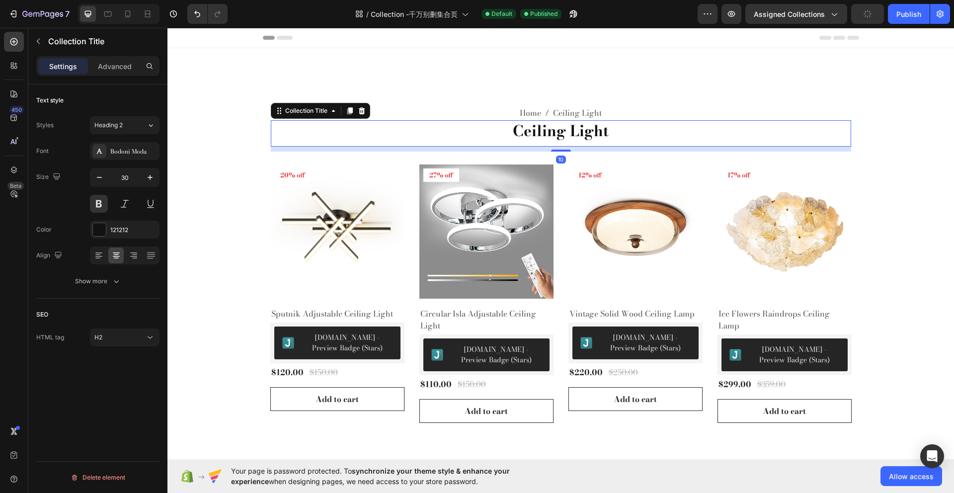
drag, startPoint x: 584, startPoint y: 136, endPoint x: 569, endPoint y: 139, distance: 15.2
click at [583, 136] on h2 "Ceiling Light" at bounding box center [561, 130] width 580 height 21
click at [130, 226] on div "121212" at bounding box center [124, 230] width 29 height 9
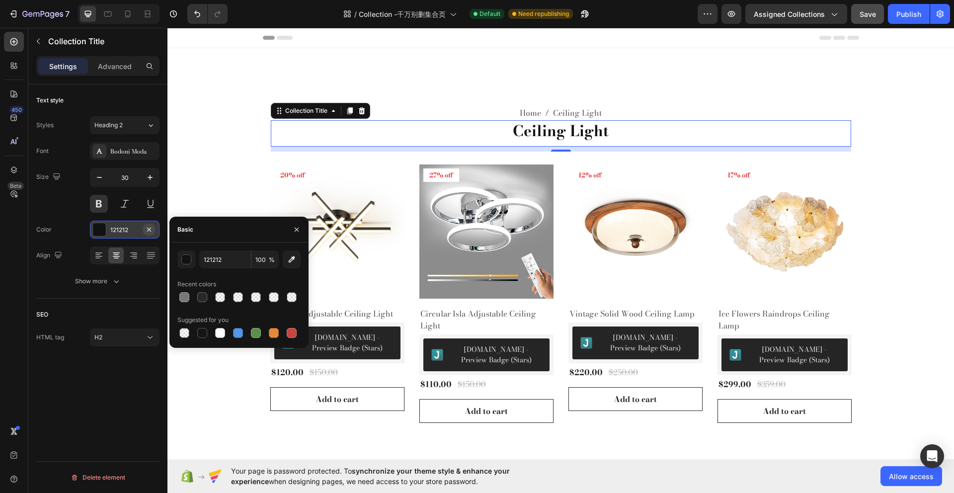
click at [145, 231] on icon "button" at bounding box center [149, 230] width 8 height 8
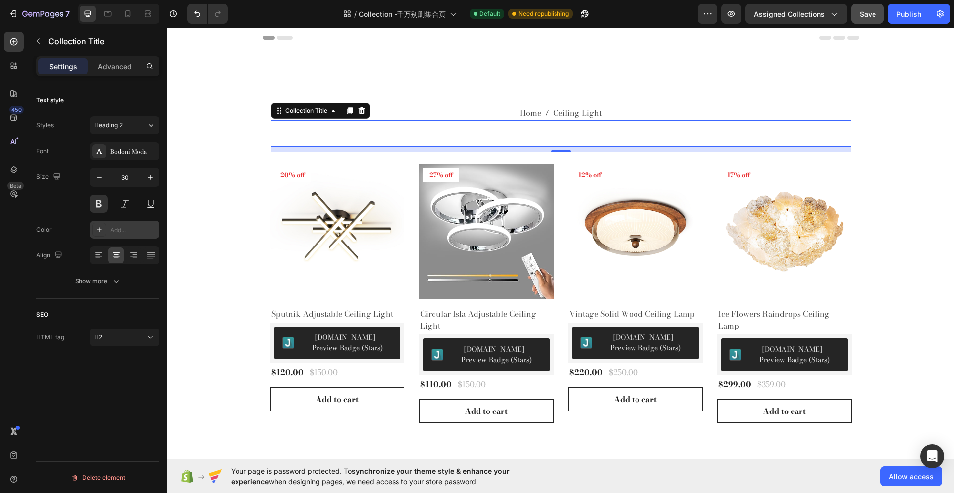
click at [121, 231] on div "Add..." at bounding box center [133, 230] width 47 height 9
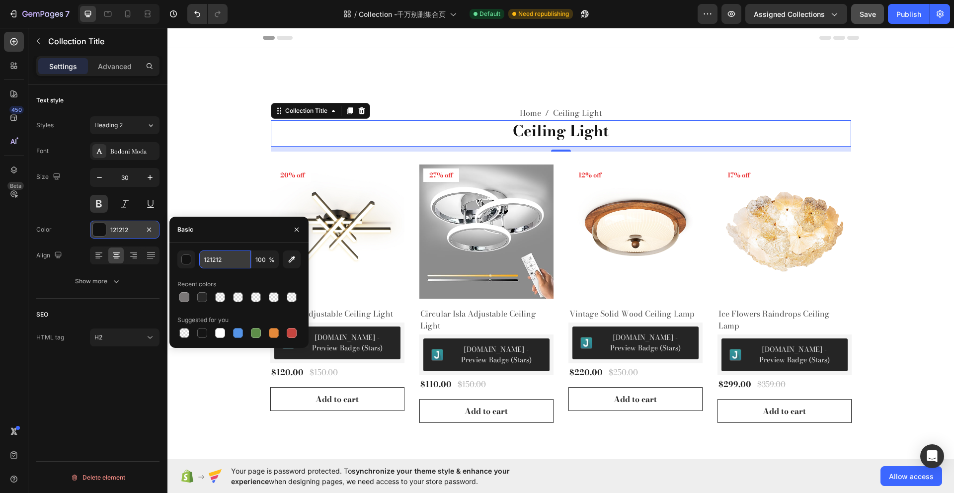
click at [242, 262] on input "121212" at bounding box center [225, 259] width 52 height 18
paste input "4D4D4D"
type input "4D4D4D"
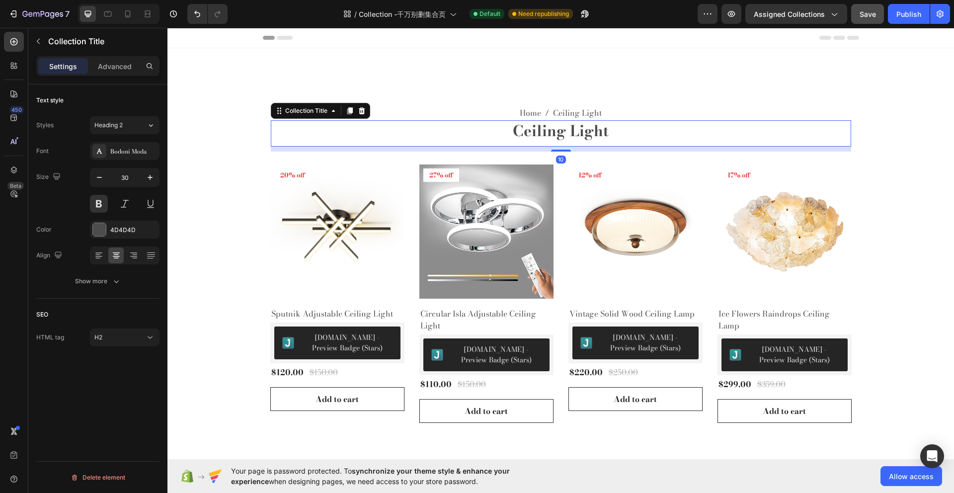
click at [541, 130] on h2 "Ceiling Light" at bounding box center [561, 130] width 580 height 21
click at [584, 131] on h2 "Ceiling Light" at bounding box center [561, 130] width 580 height 21
click at [104, 180] on icon "button" at bounding box center [99, 177] width 10 height 10
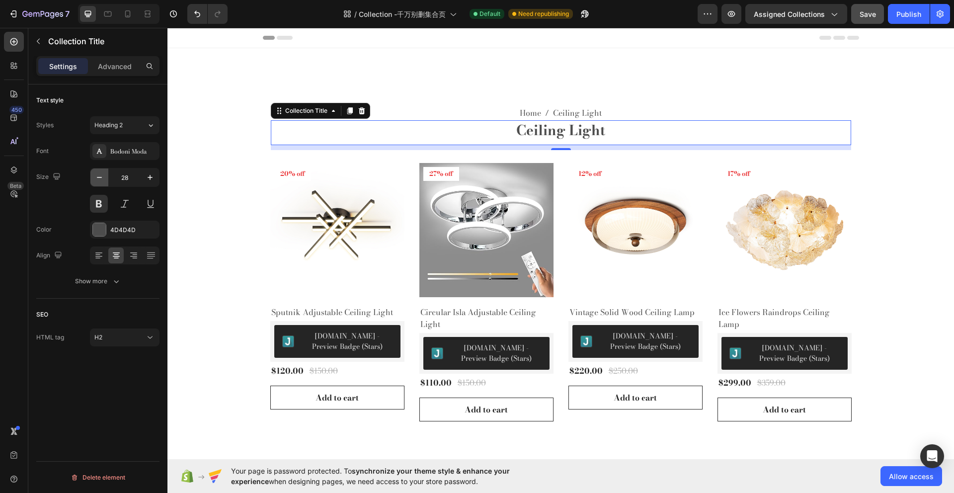
click at [104, 180] on icon "button" at bounding box center [99, 177] width 10 height 10
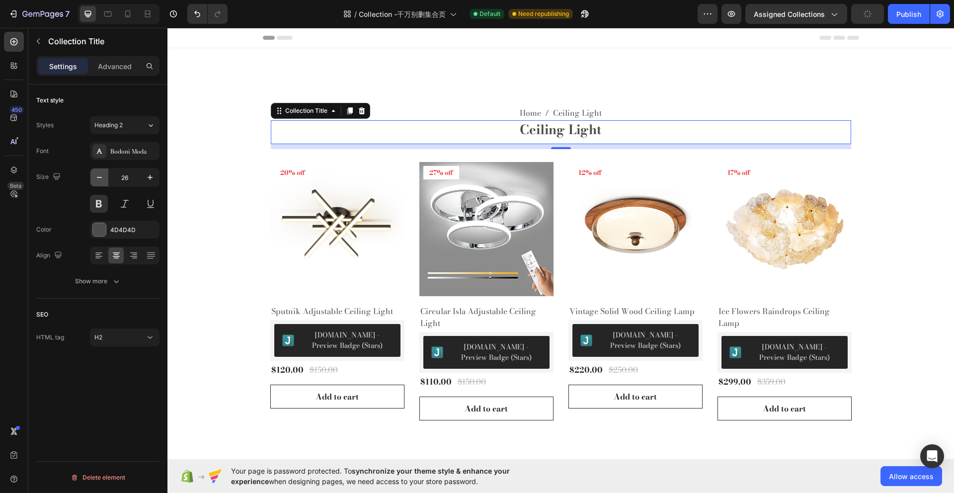
click at [104, 180] on icon "button" at bounding box center [99, 177] width 10 height 10
type input "25"
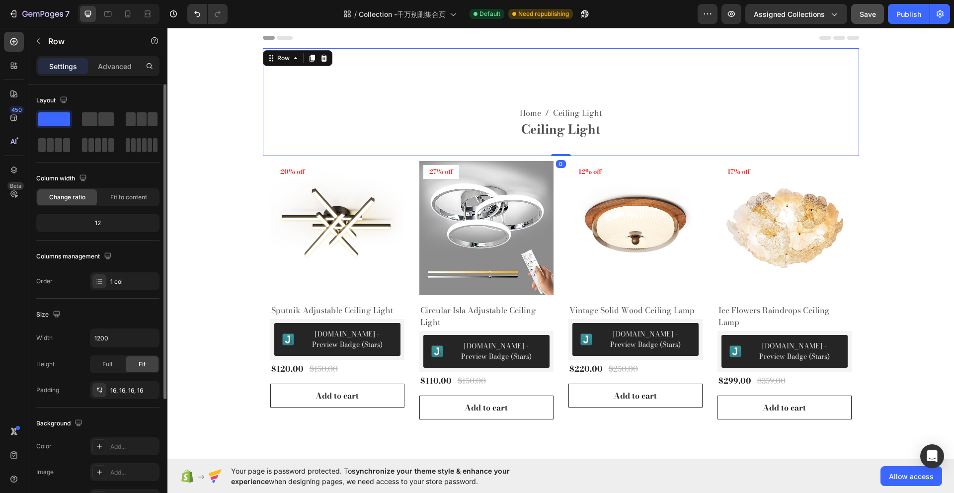
click at [393, 97] on div "Home Ceiling Light Breadcrumb Ceiling Light Collection Title" at bounding box center [561, 102] width 580 height 92
click at [626, 150] on div "Home Ceiling Light Breadcrumb Ceiling Light Collection Title Row 0" at bounding box center [561, 102] width 596 height 108
click at [564, 147] on div "Home Ceiling Light Breadcrumb Ceiling Light Collection Title" at bounding box center [561, 102] width 580 height 92
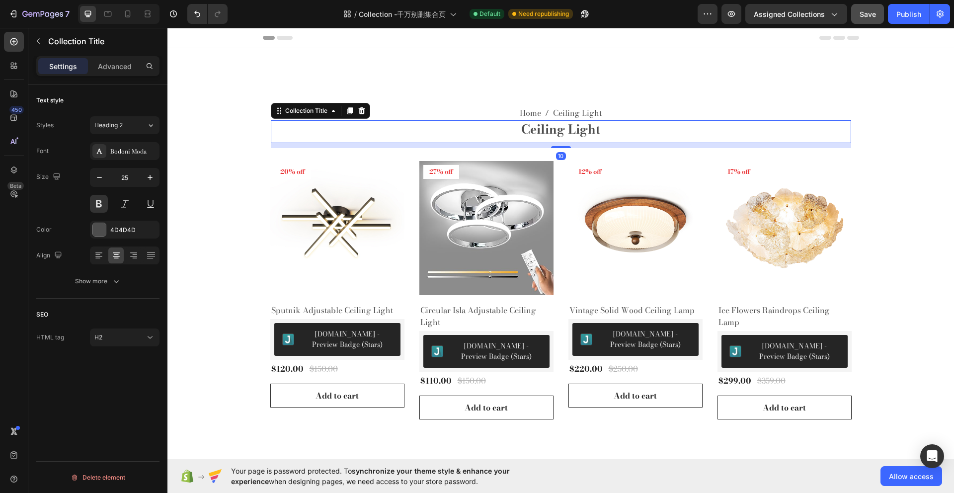
click at [564, 131] on h2 "Ceiling Light" at bounding box center [561, 129] width 580 height 18
click at [559, 149] on div "Home Ceiling Light Breadcrumb Ceiling Light Collection Title 10 Row" at bounding box center [561, 102] width 596 height 108
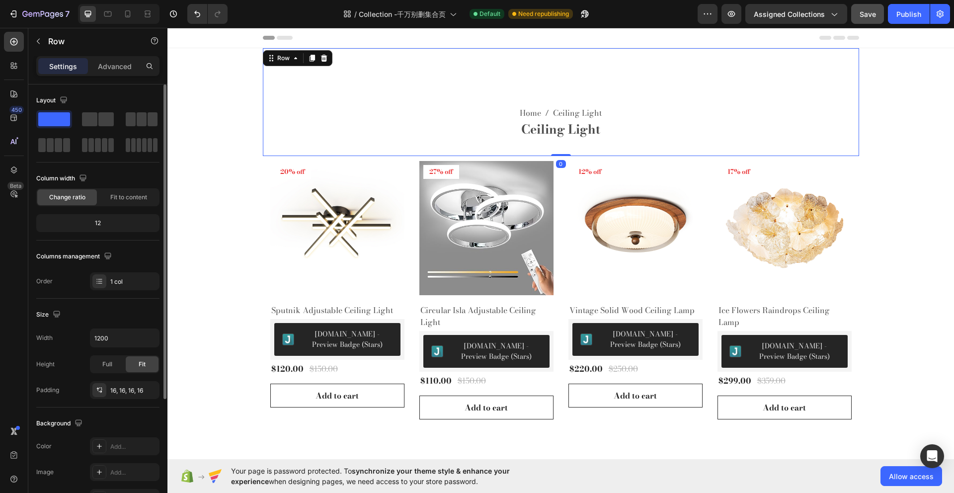
click at [558, 143] on div "Ceiling Light Collection Title" at bounding box center [561, 131] width 580 height 23
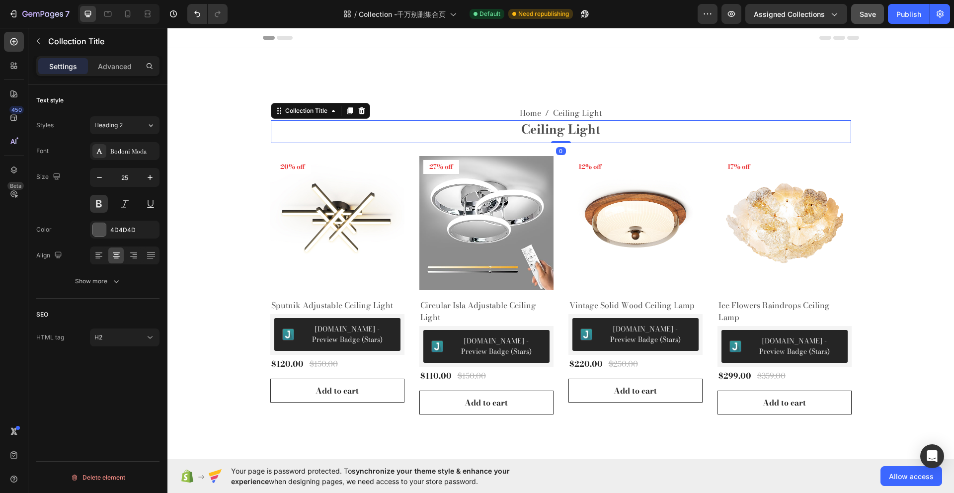
drag, startPoint x: 557, startPoint y: 148, endPoint x: 556, endPoint y: 136, distance: 11.6
click at [555, 136] on div "Ceiling Light Collection Title 0" at bounding box center [561, 131] width 580 height 23
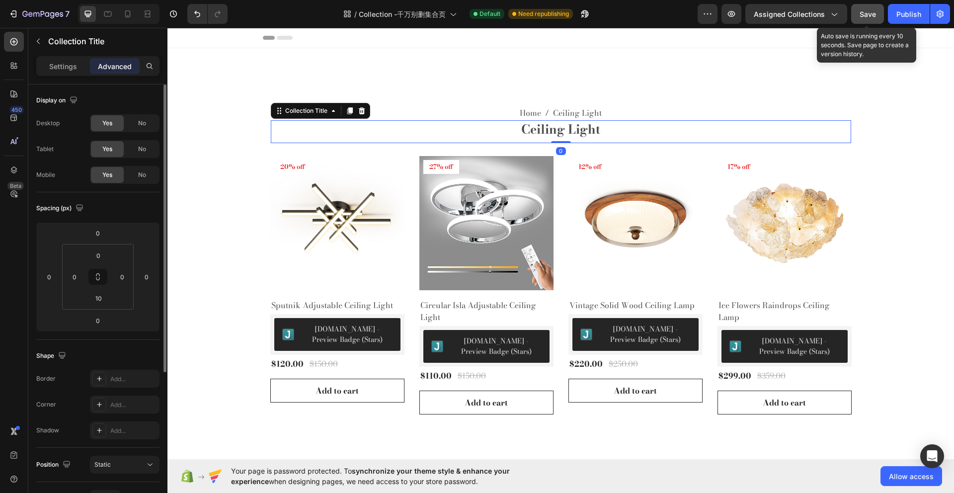
click at [860, 13] on span "Save" at bounding box center [868, 14] width 16 height 8
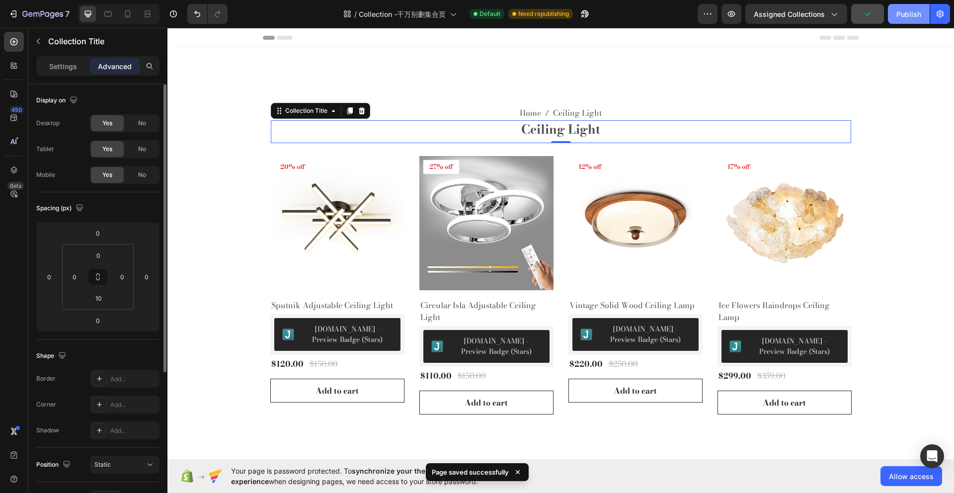
click at [914, 9] on div "Publish" at bounding box center [908, 14] width 25 height 10
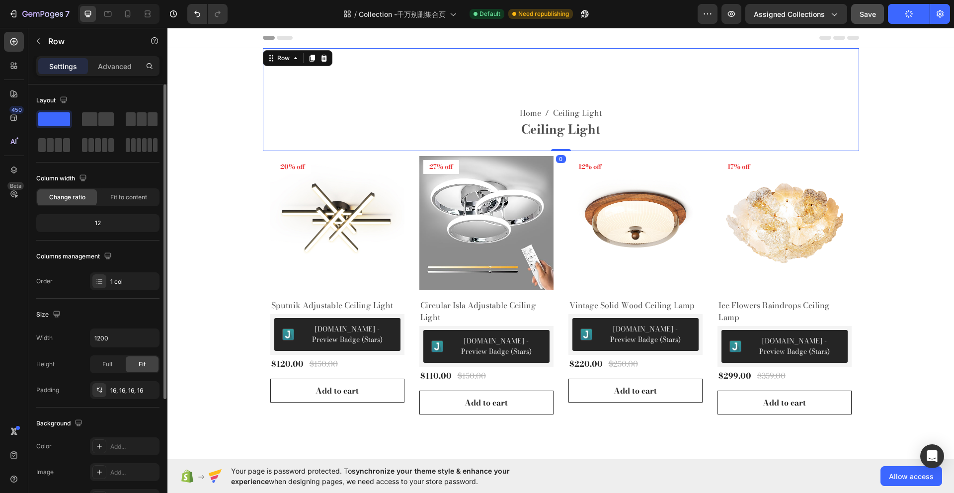
click at [521, 61] on div "Home Ceiling Light Breadcrumb Ceiling Light Collection Title" at bounding box center [561, 99] width 580 height 87
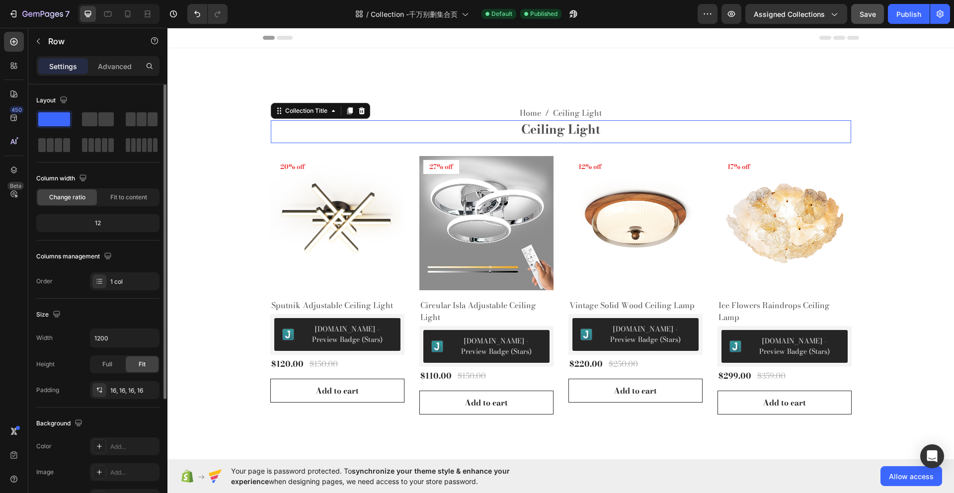
click at [575, 132] on h2 "Ceiling Light" at bounding box center [561, 129] width 580 height 18
